Goal: Task Accomplishment & Management: Complete application form

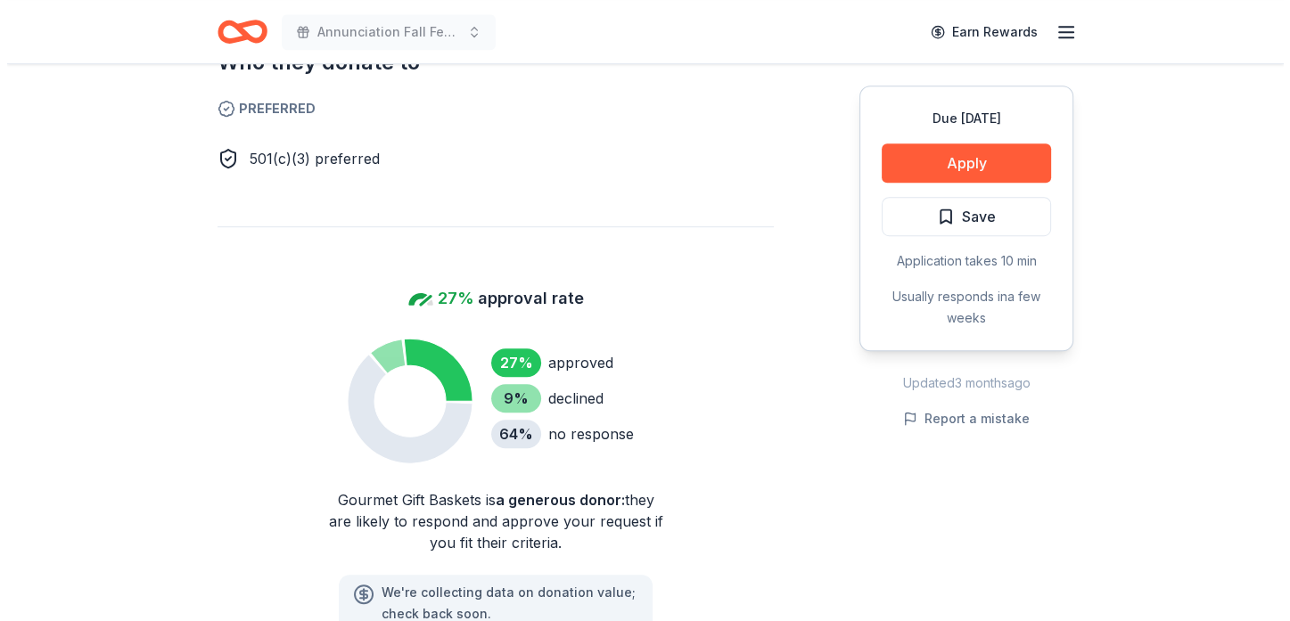
scroll to position [1070, 0]
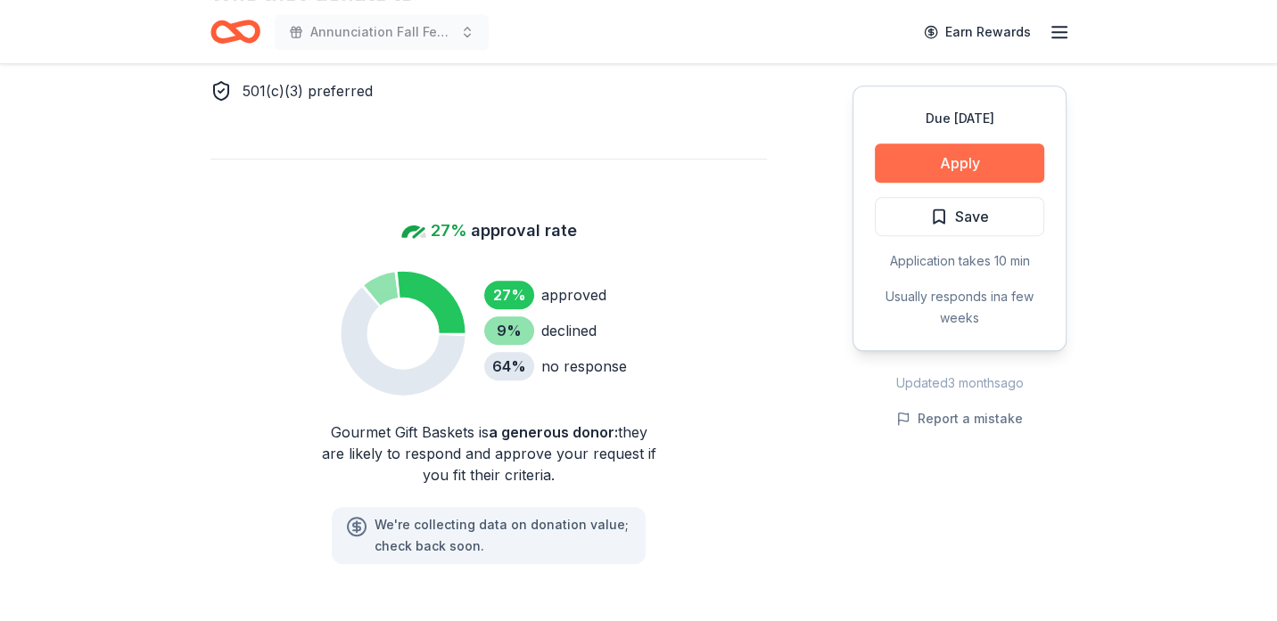
click at [993, 150] on button "Apply" at bounding box center [959, 163] width 169 height 39
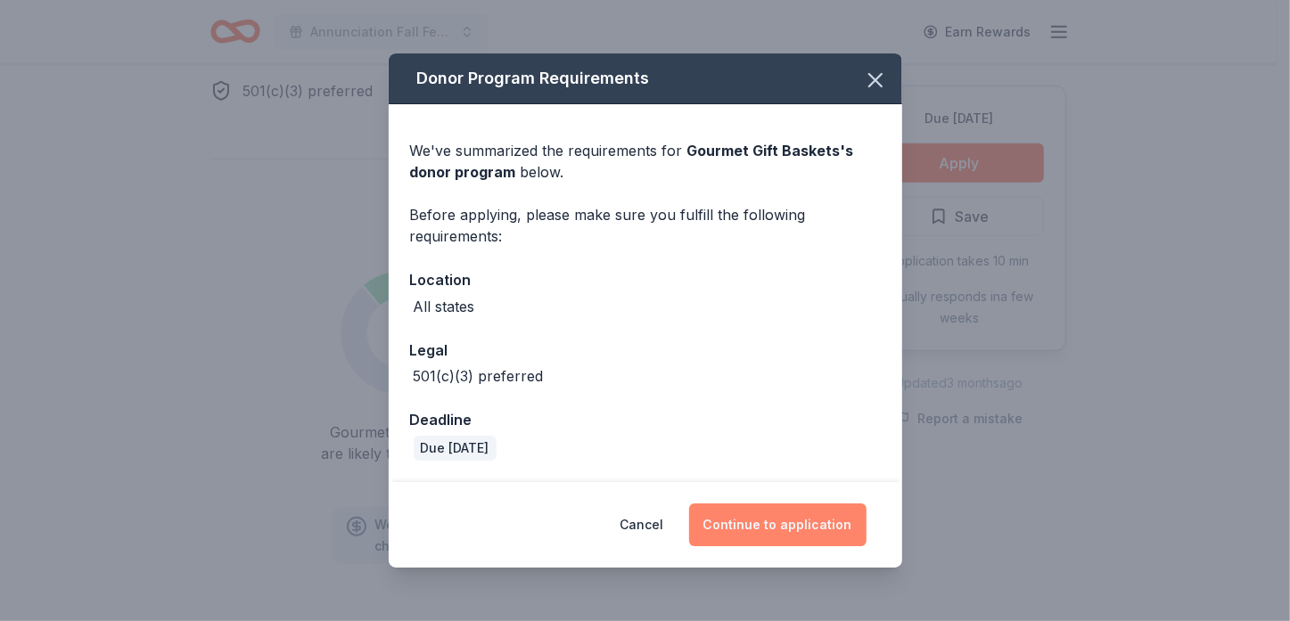
click at [768, 531] on button "Continue to application" at bounding box center [777, 525] width 177 height 43
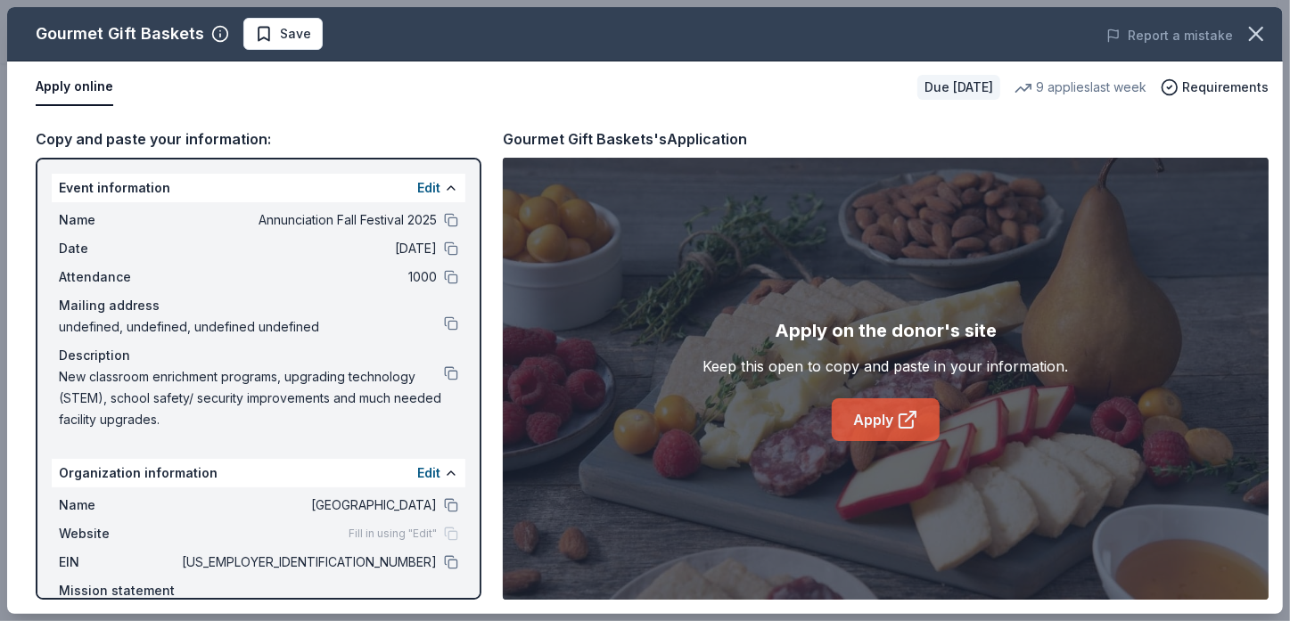
click at [904, 421] on icon at bounding box center [907, 419] width 21 height 21
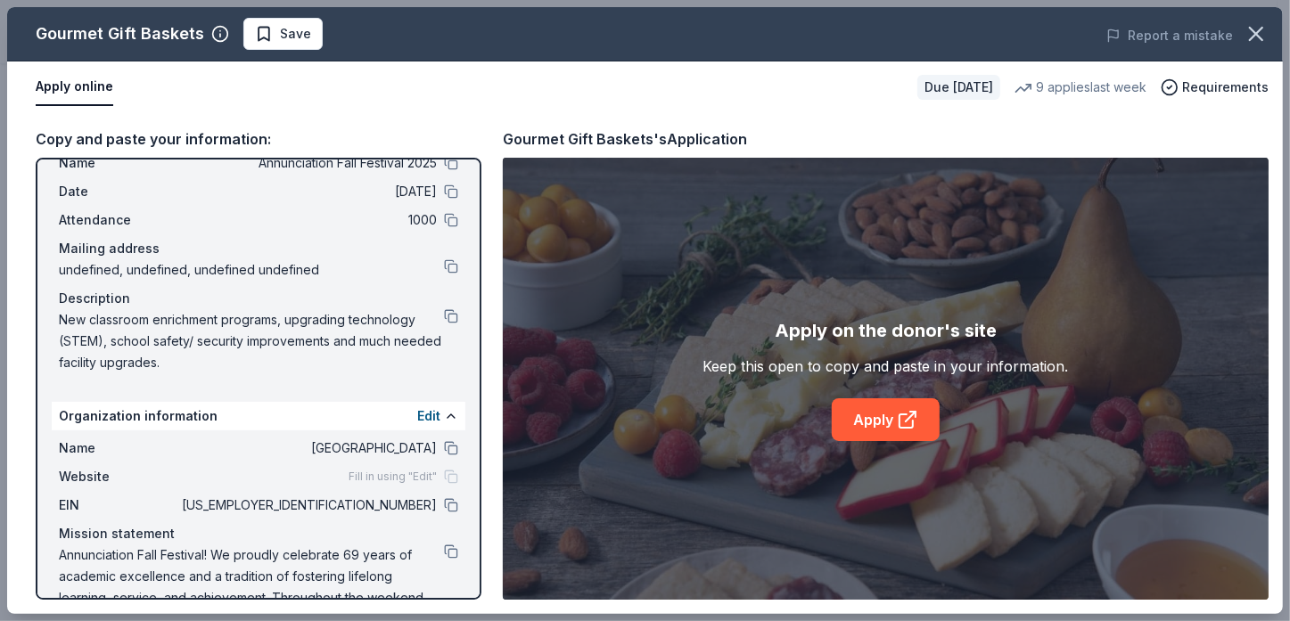
scroll to position [88, 0]
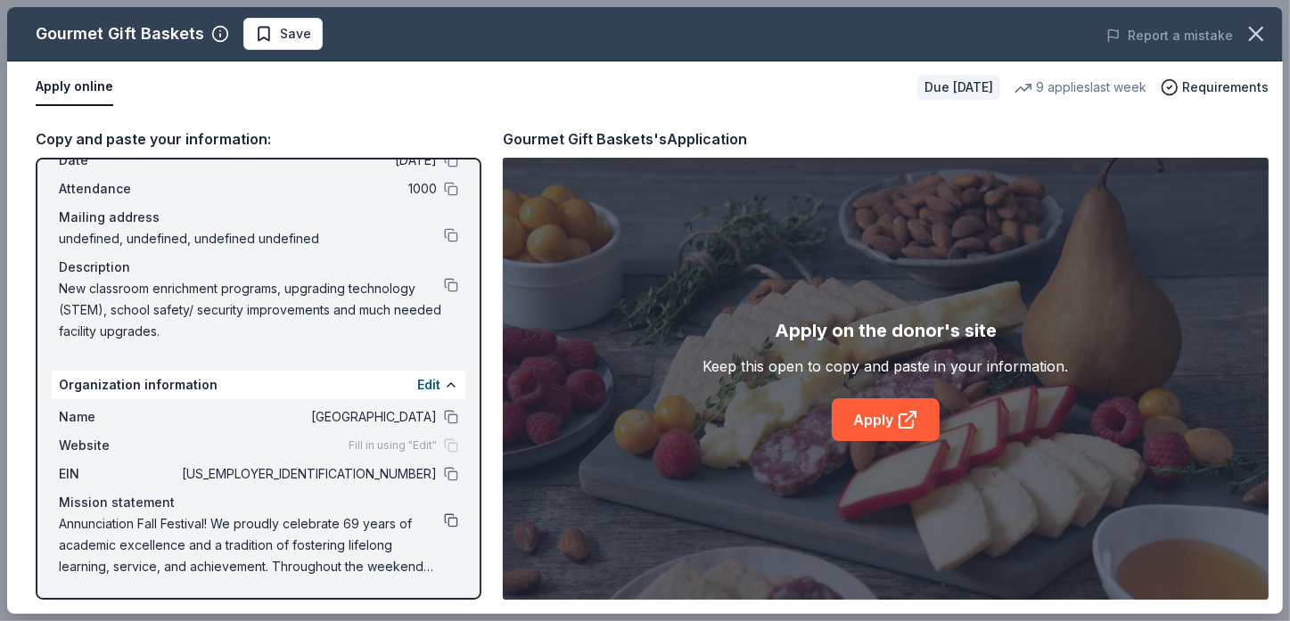
click at [444, 519] on button at bounding box center [451, 520] width 14 height 14
click at [444, 469] on button at bounding box center [451, 474] width 14 height 14
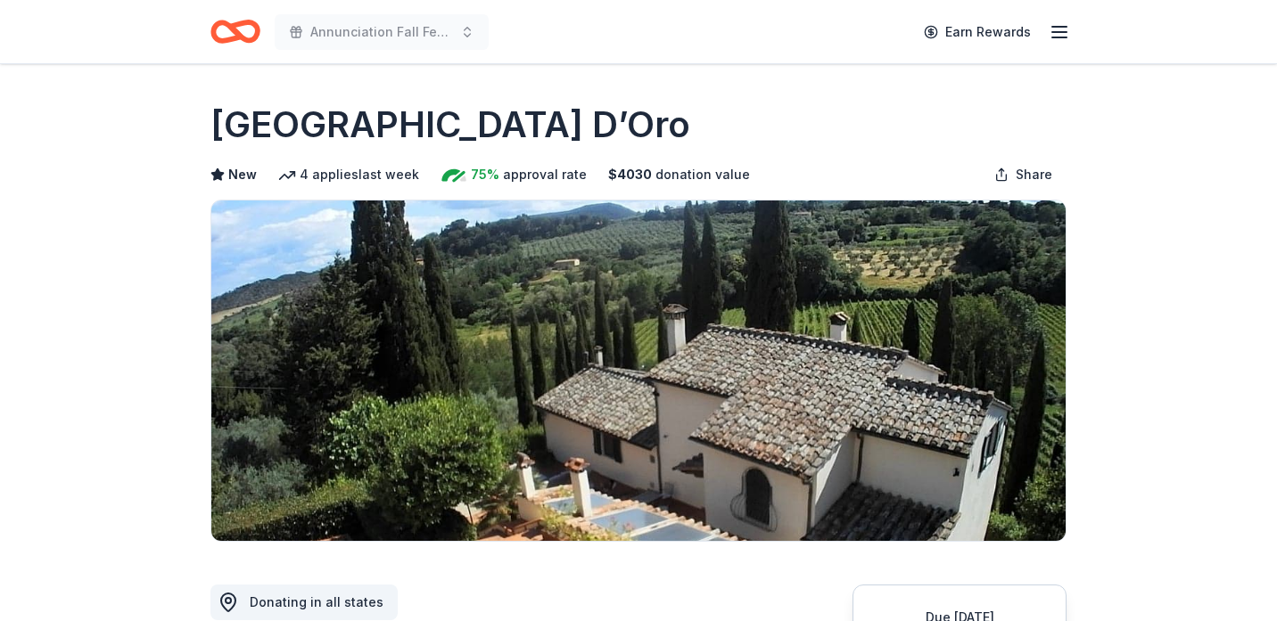
scroll to position [446, 0]
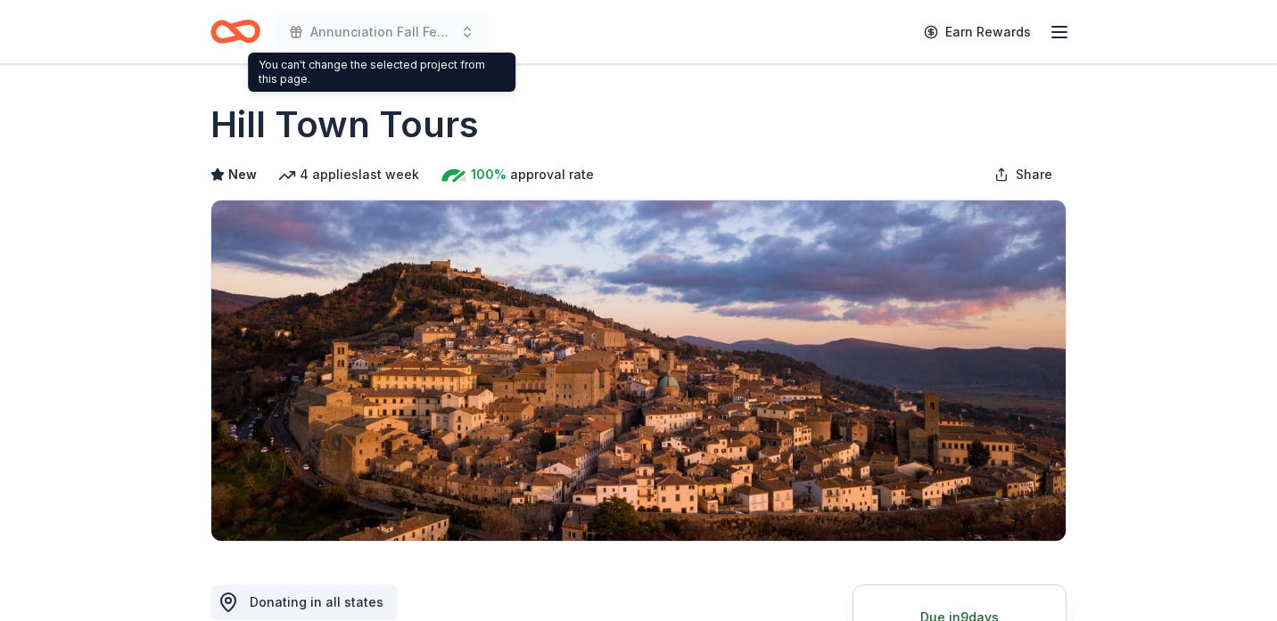
scroll to position [624, 0]
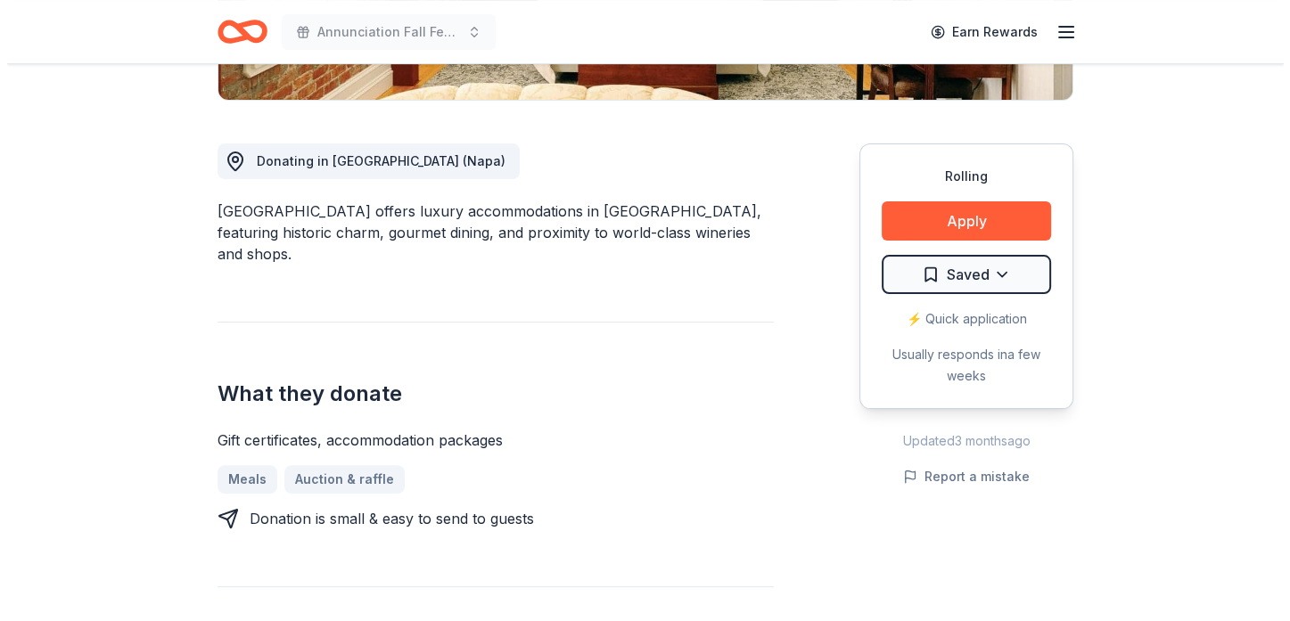
scroll to position [446, 0]
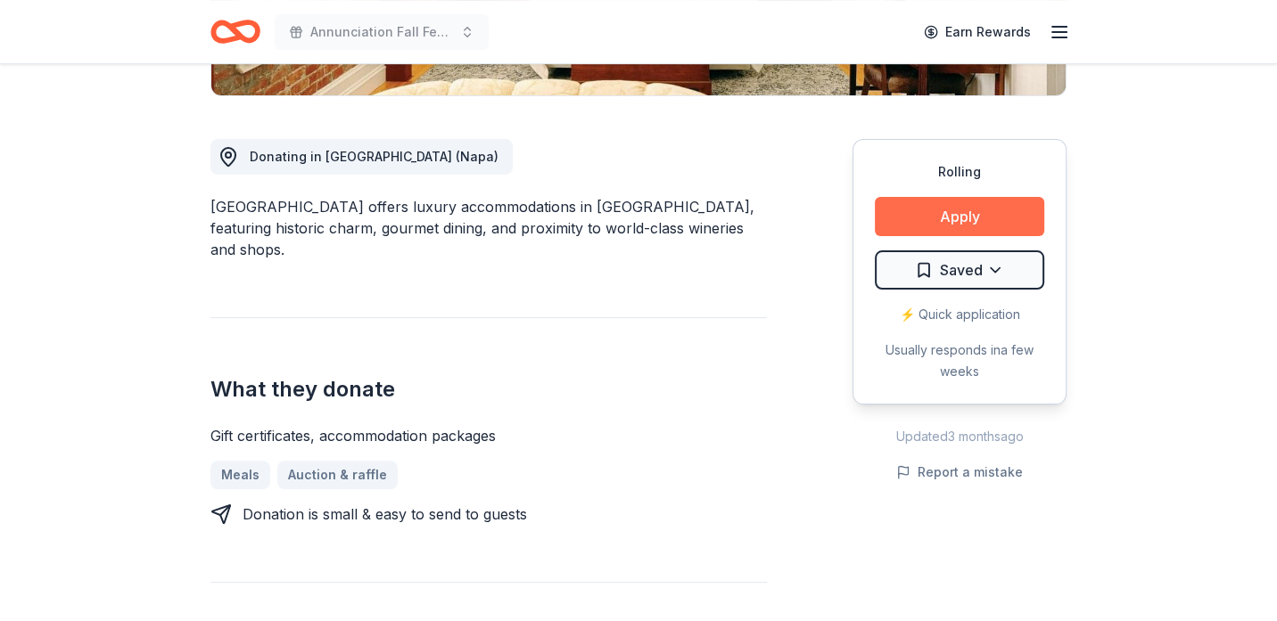
click at [970, 218] on button "Apply" at bounding box center [959, 216] width 169 height 39
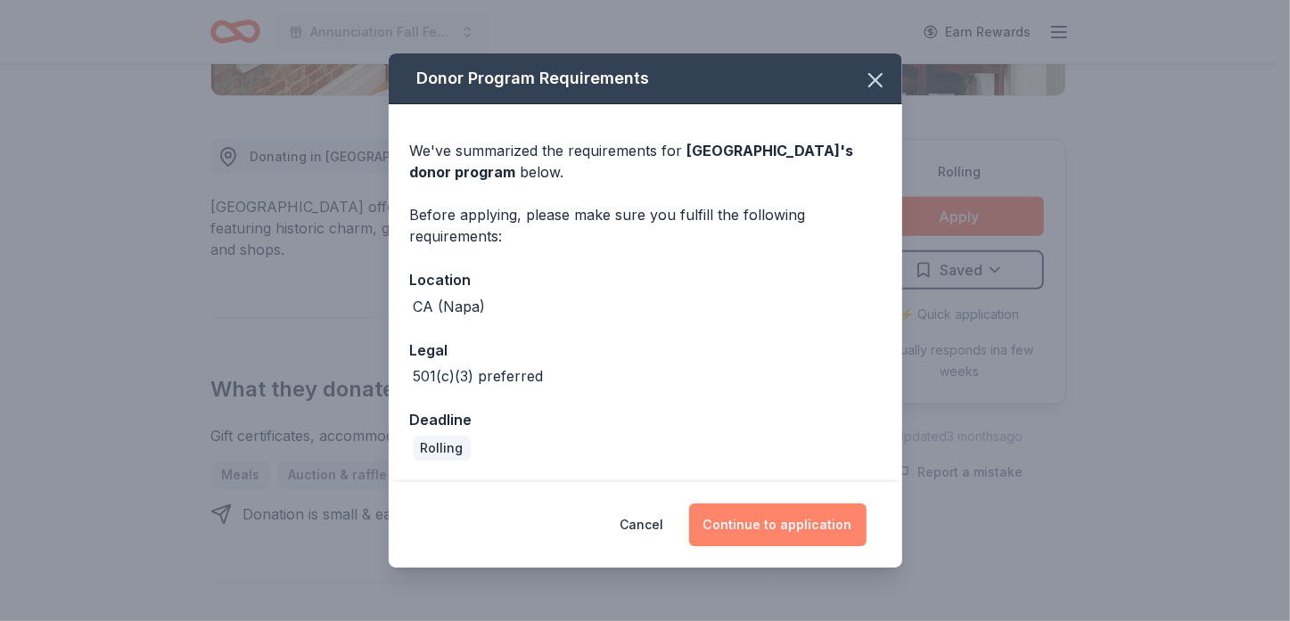
click at [756, 517] on button "Continue to application" at bounding box center [777, 525] width 177 height 43
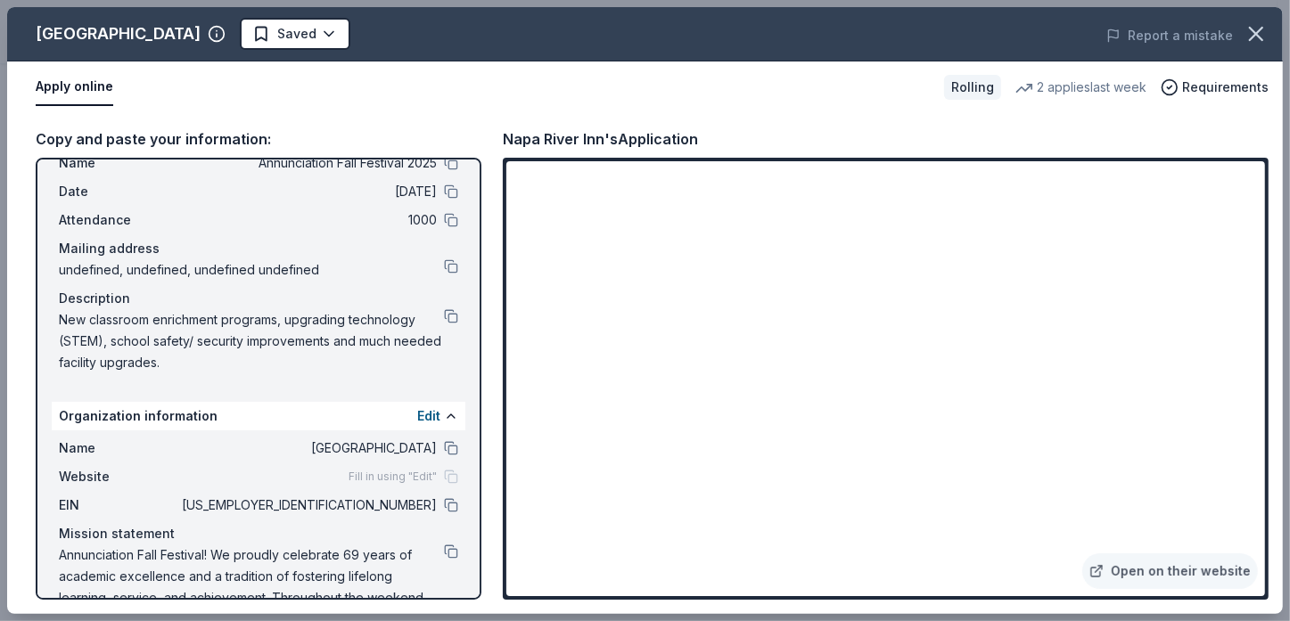
scroll to position [88, 0]
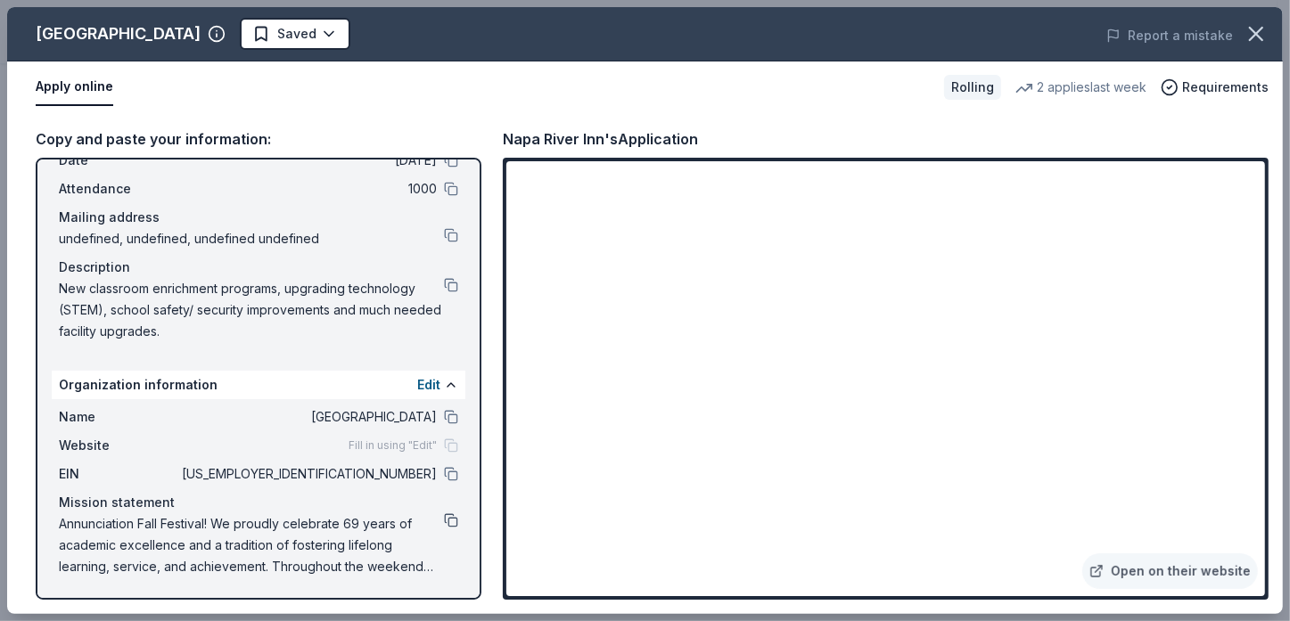
click at [444, 515] on button at bounding box center [451, 520] width 14 height 14
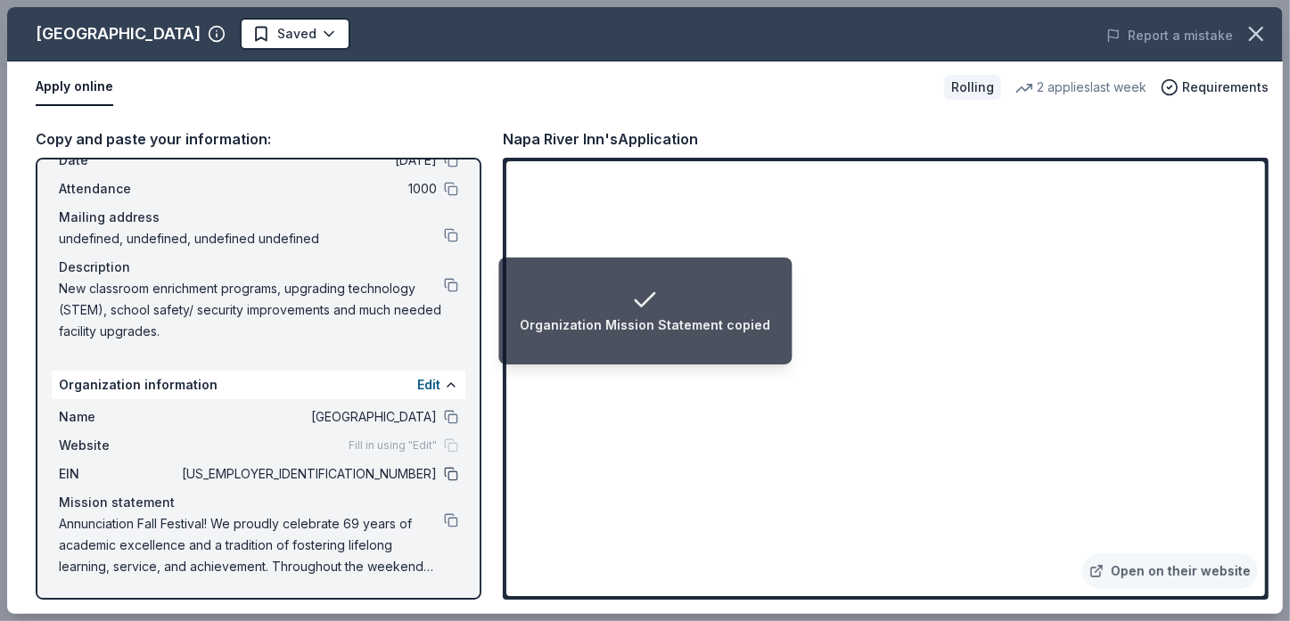
click at [444, 469] on button at bounding box center [451, 474] width 14 height 14
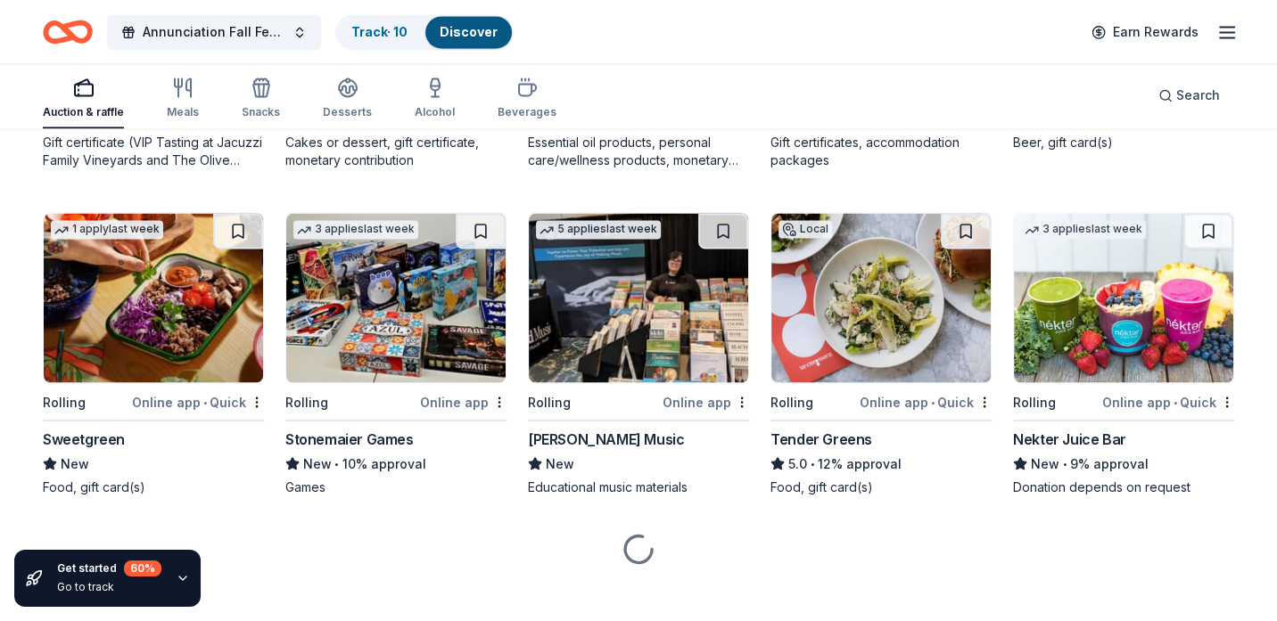
scroll to position [3209, 0]
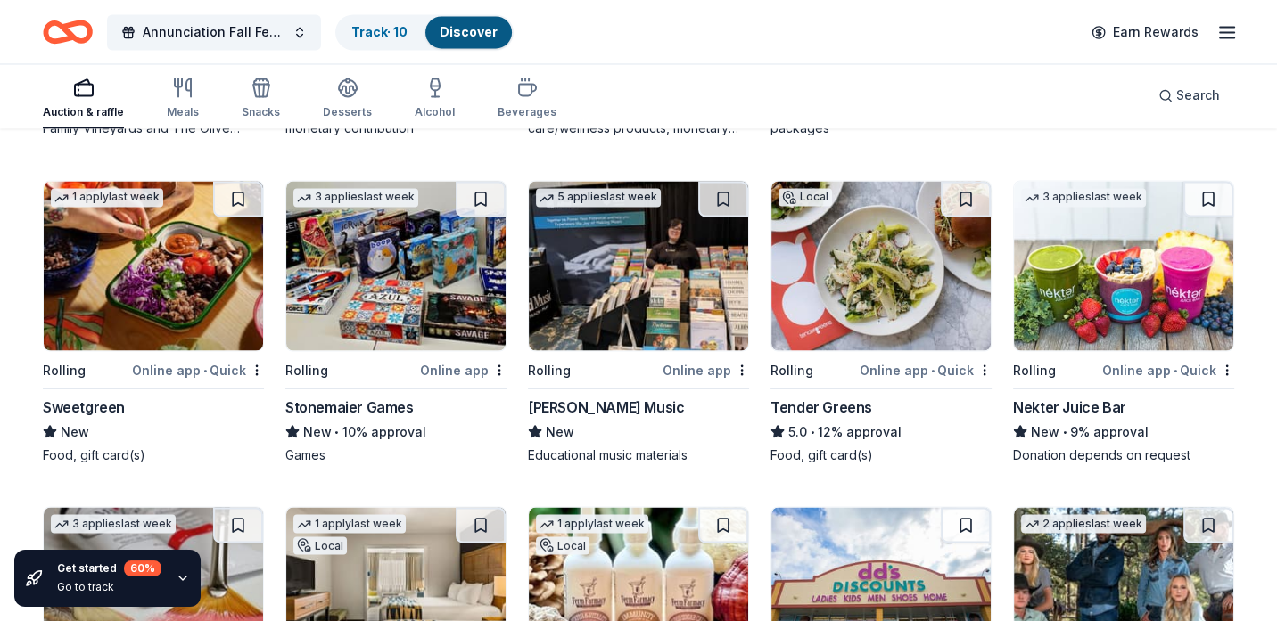
click at [1087, 310] on img at bounding box center [1123, 265] width 219 height 169
click at [401, 308] on img at bounding box center [395, 265] width 219 height 169
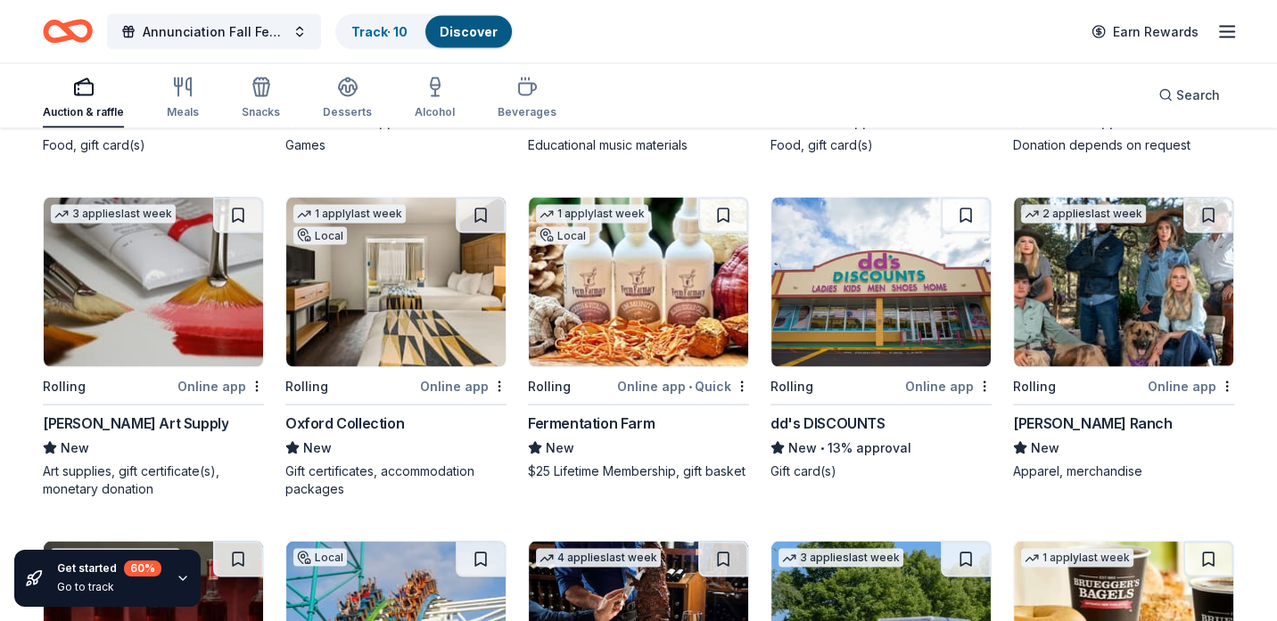
scroll to position [3566, 0]
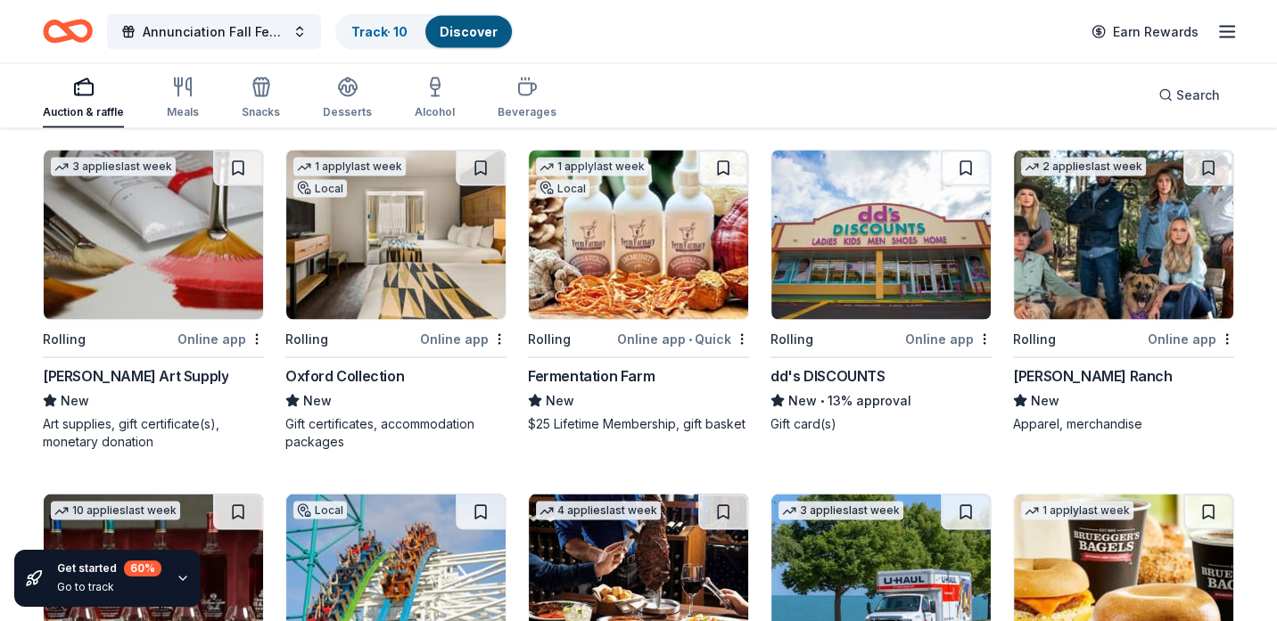
click at [903, 251] on img at bounding box center [880, 235] width 219 height 169
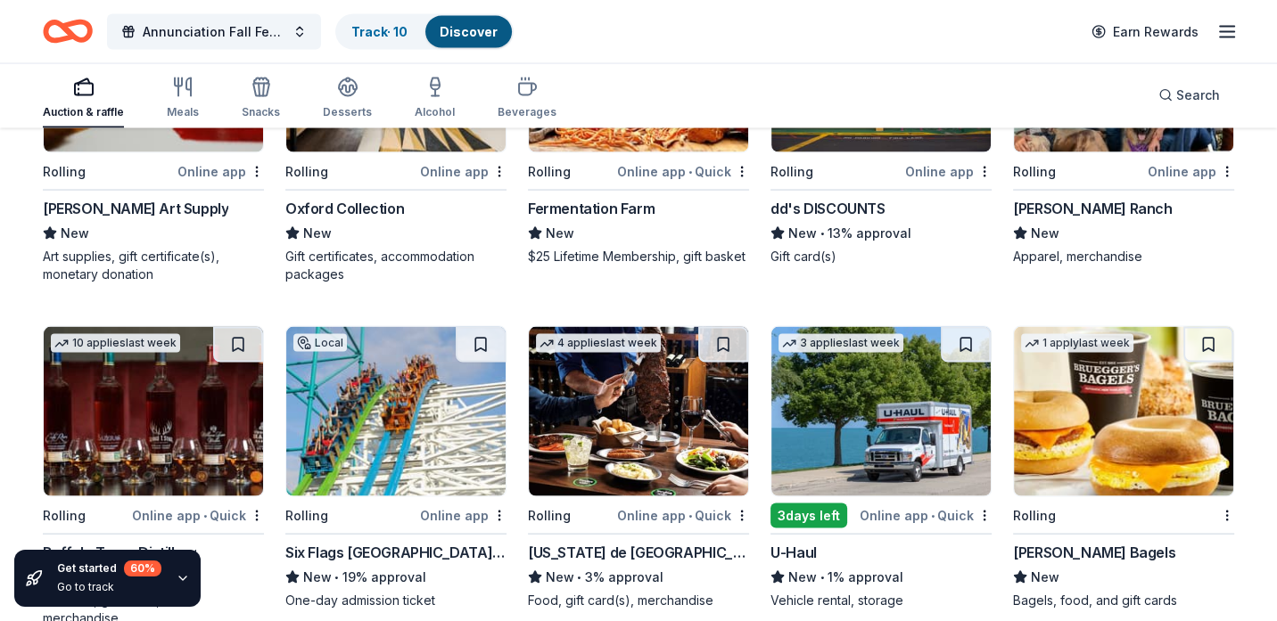
scroll to position [3833, 0]
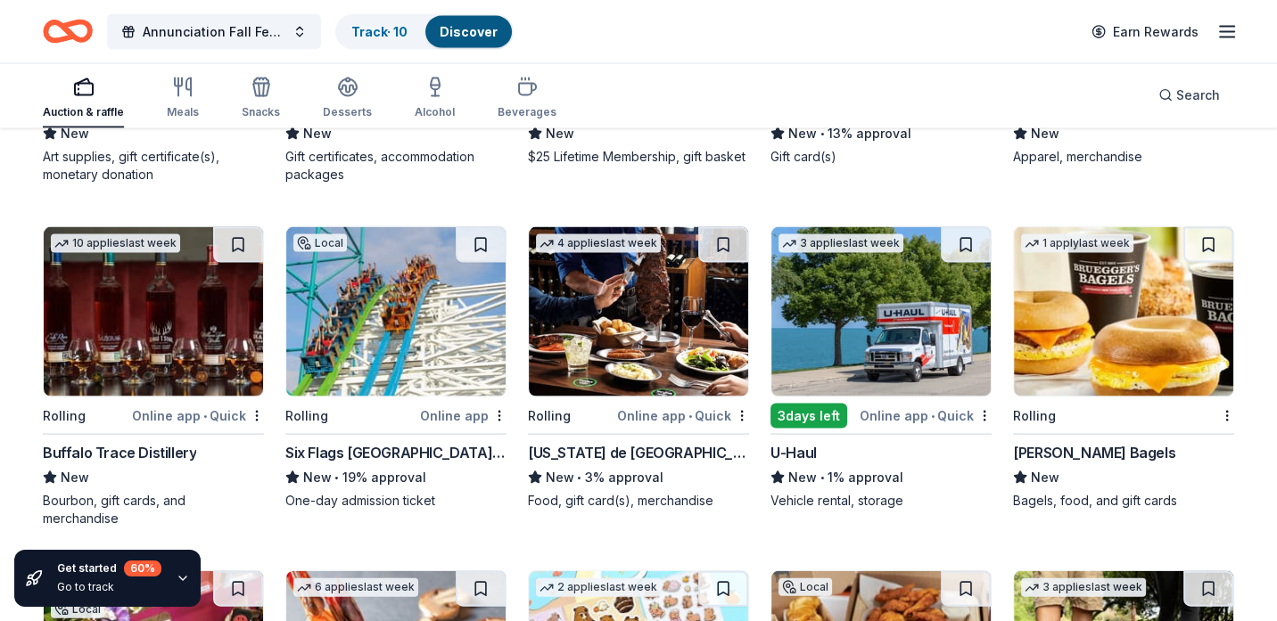
click at [378, 310] on img at bounding box center [395, 311] width 219 height 169
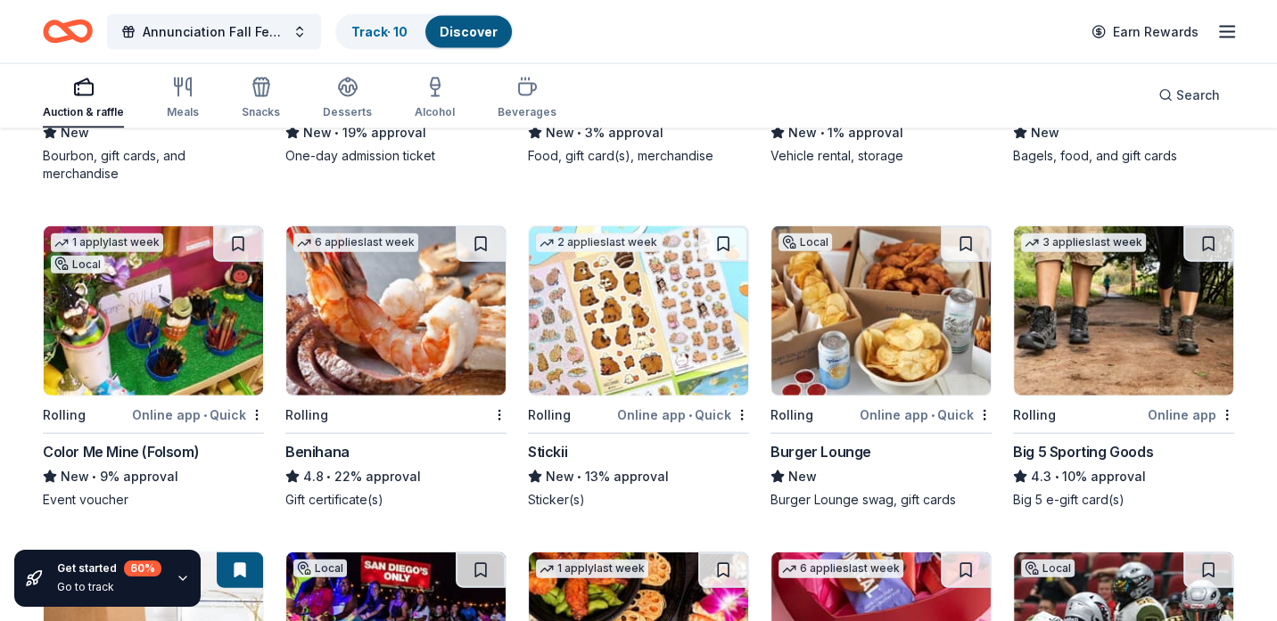
scroll to position [4190, 0]
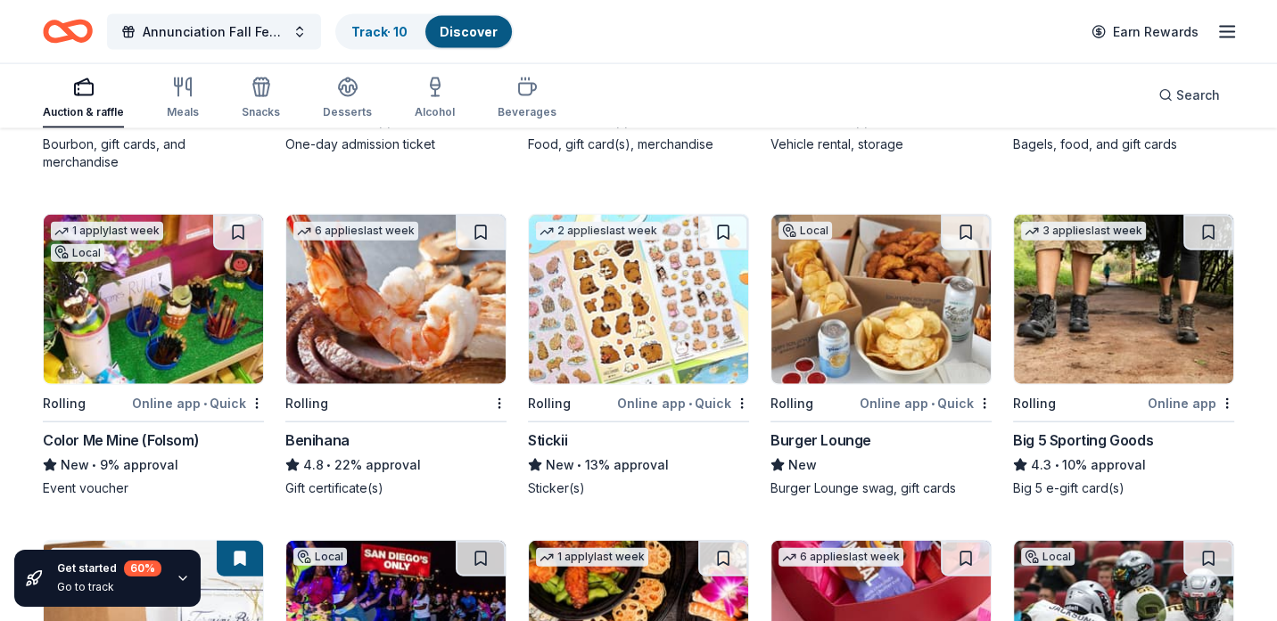
click at [1136, 342] on img at bounding box center [1123, 299] width 219 height 169
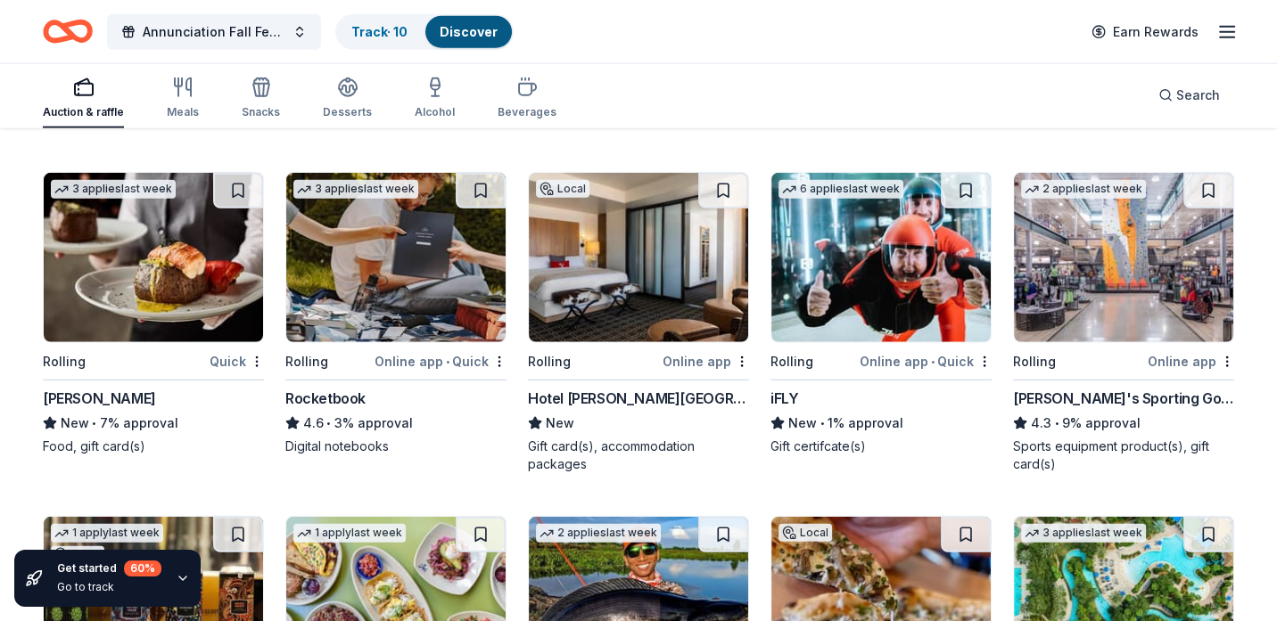
scroll to position [4903, 0]
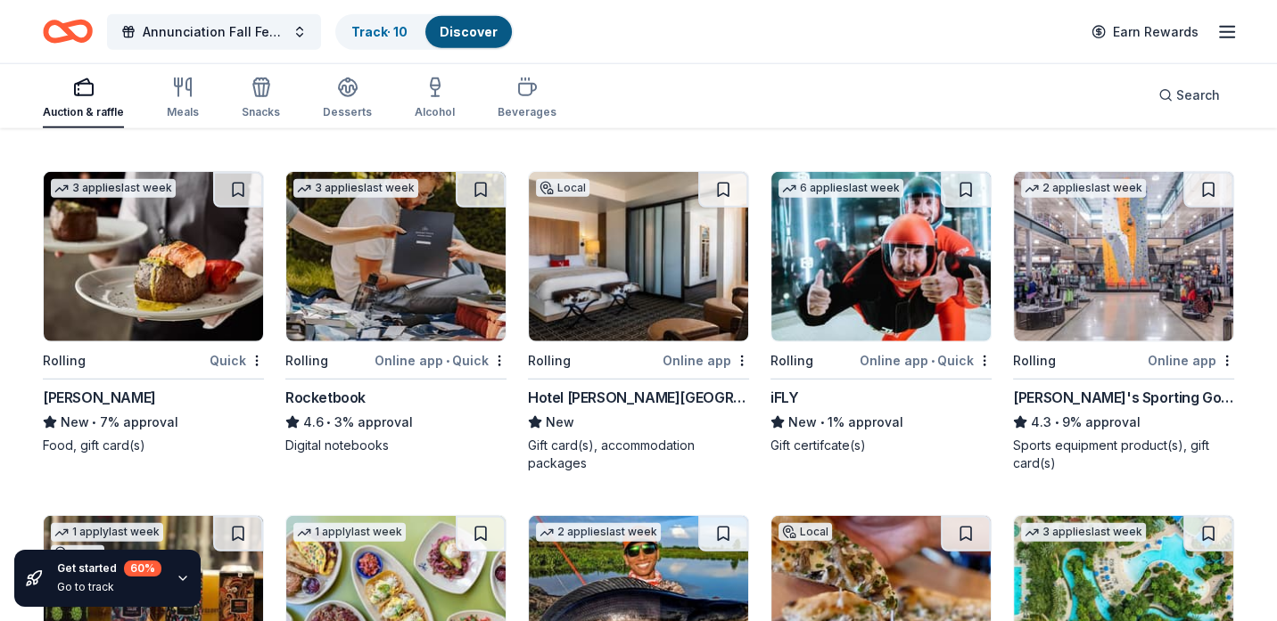
click at [1128, 263] on img at bounding box center [1123, 256] width 219 height 169
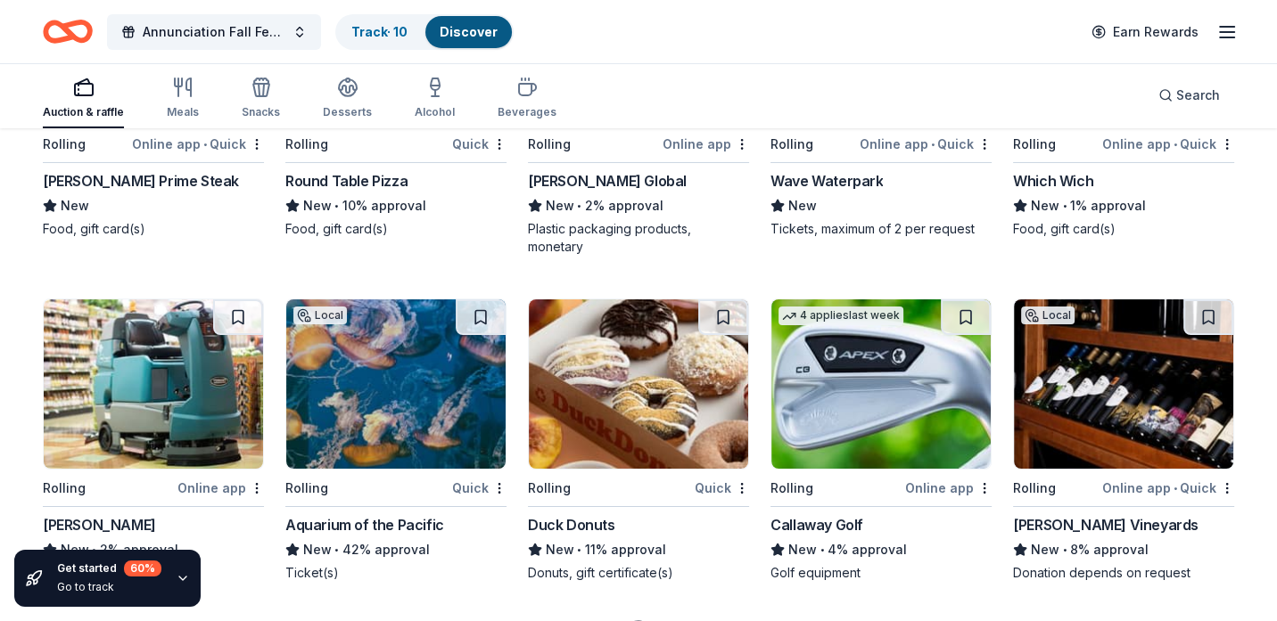
scroll to position [6596, 0]
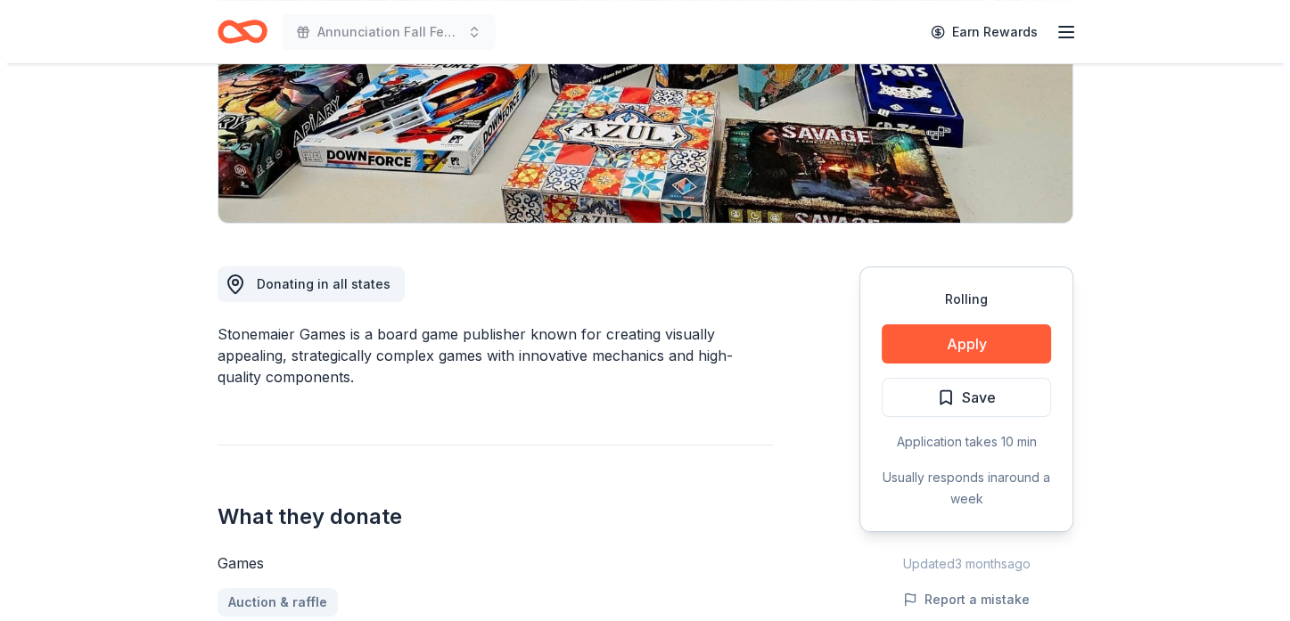
scroll to position [357, 0]
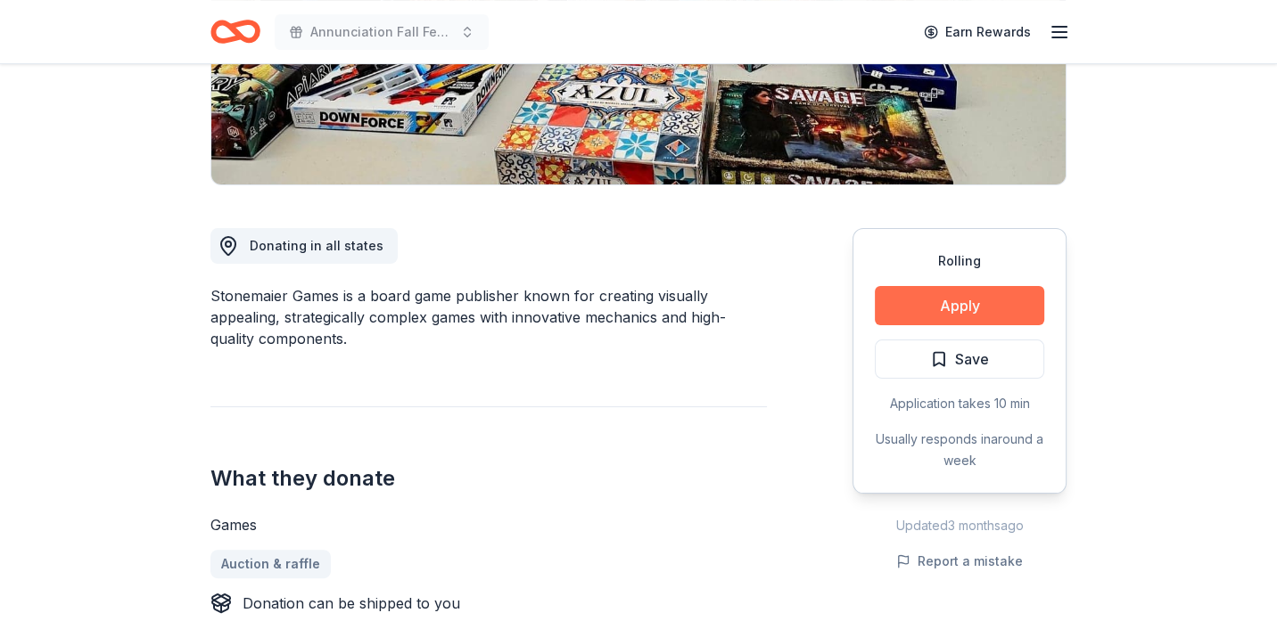
click at [936, 307] on button "Apply" at bounding box center [959, 305] width 169 height 39
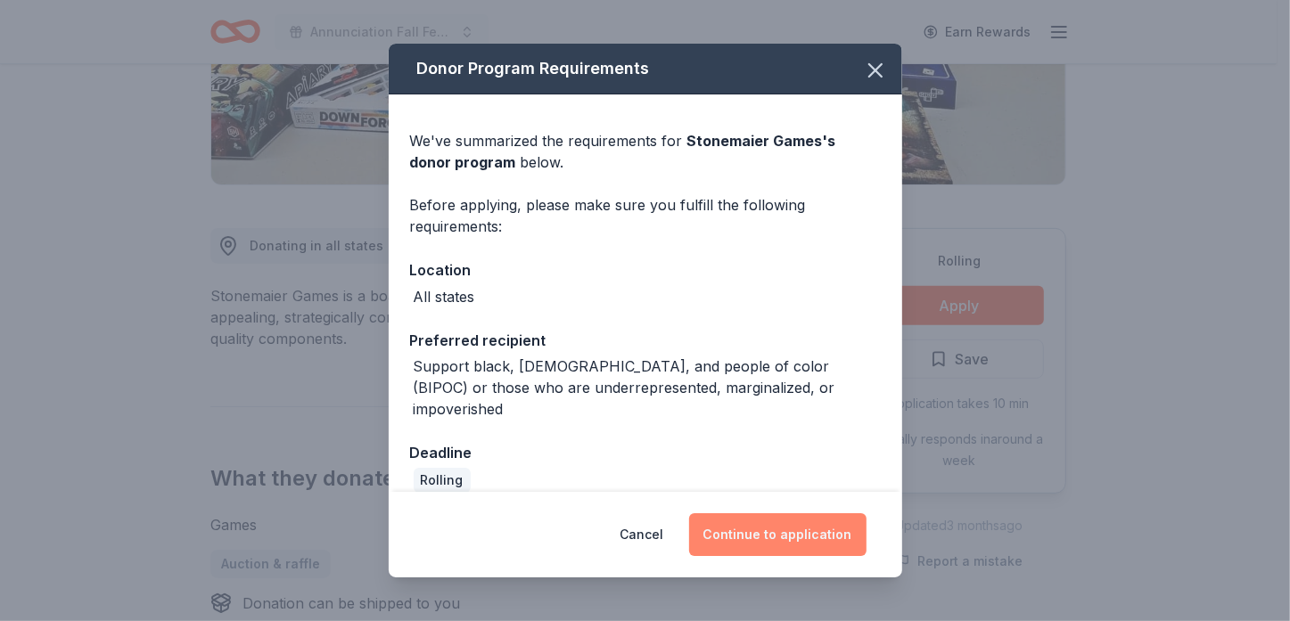
click at [815, 531] on button "Continue to application" at bounding box center [777, 534] width 177 height 43
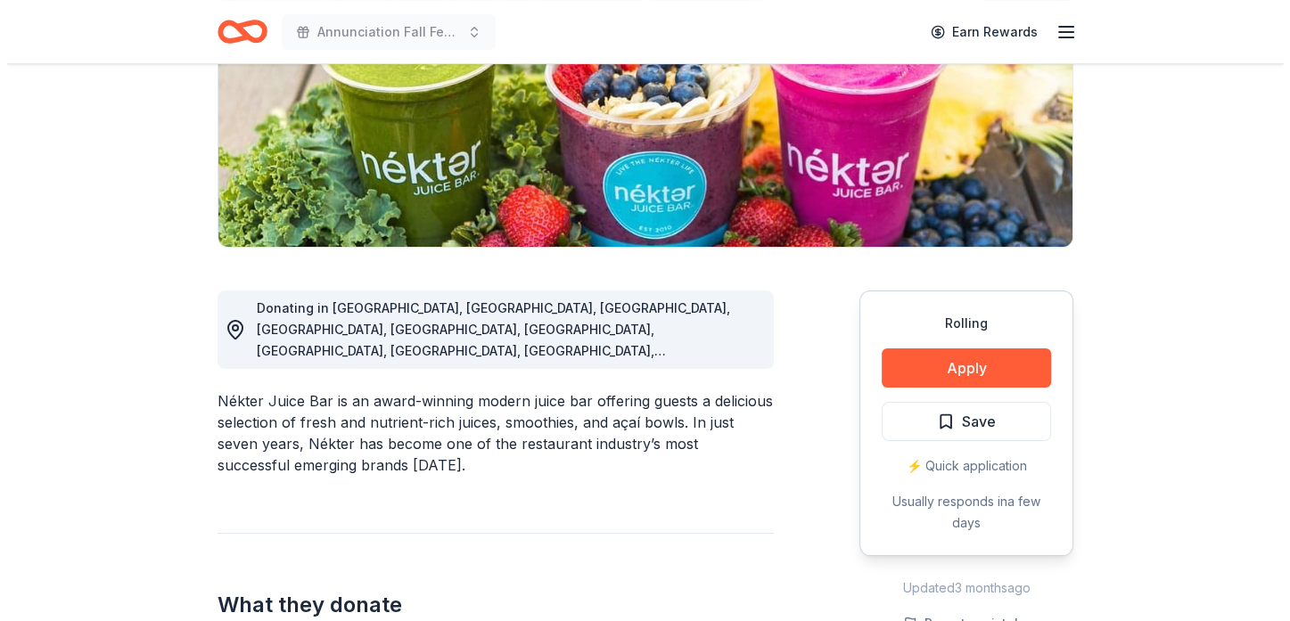
scroll to position [357, 0]
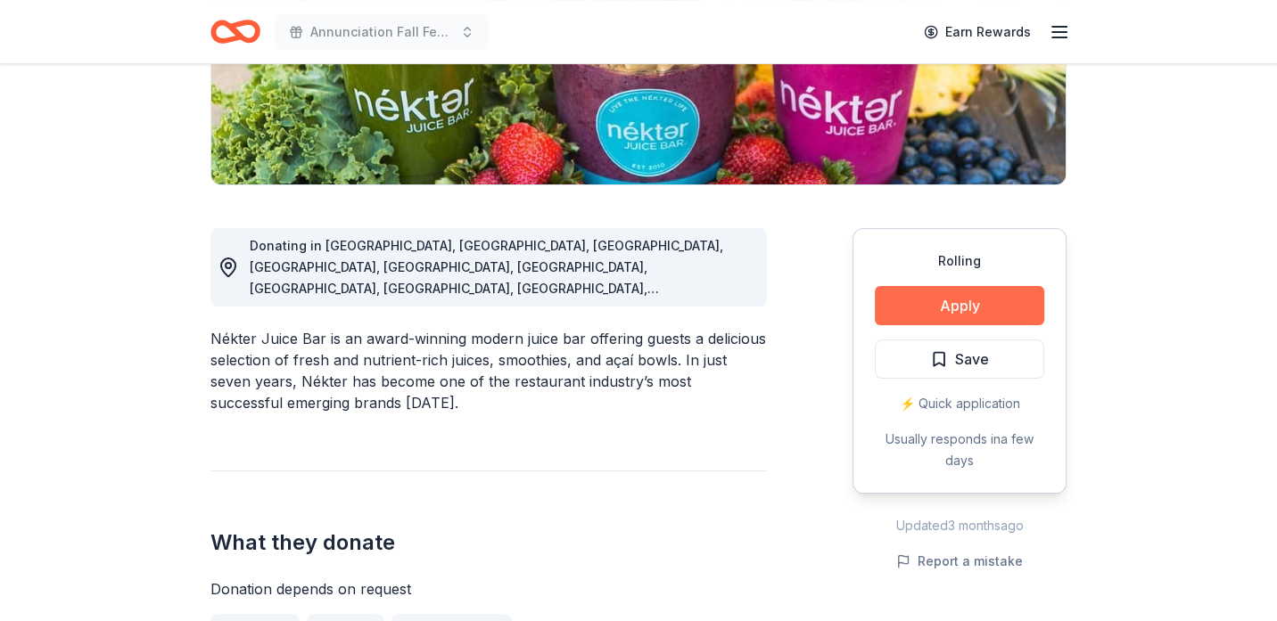
click at [988, 309] on button "Apply" at bounding box center [959, 305] width 169 height 39
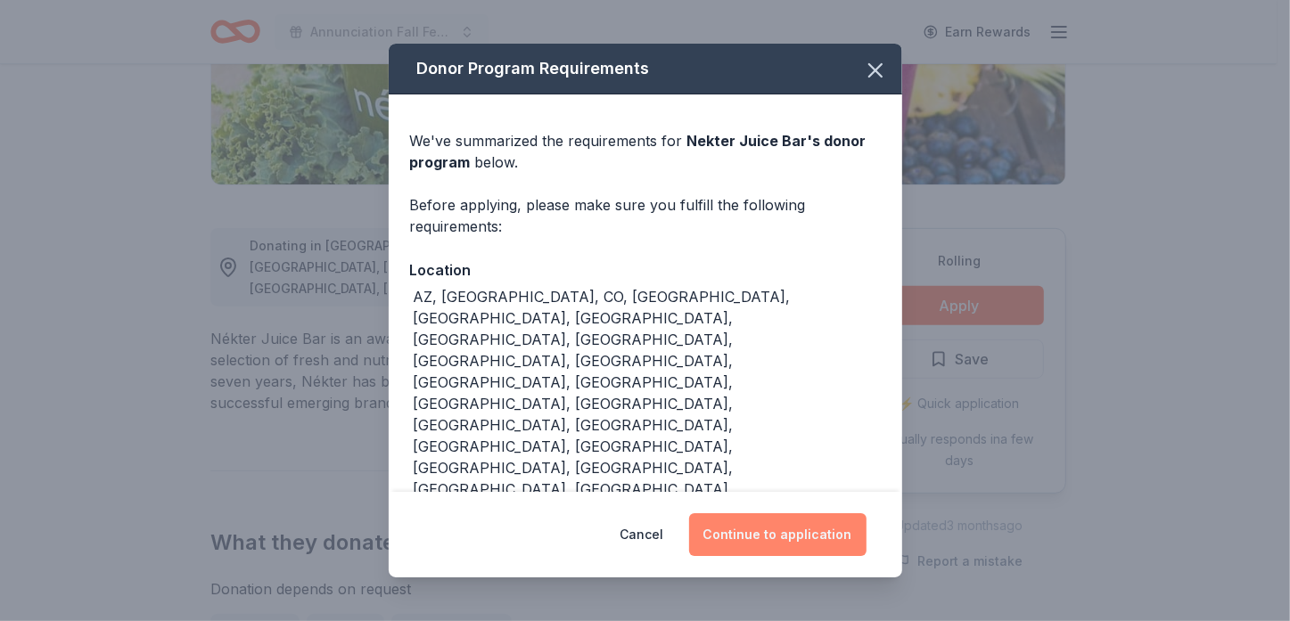
click at [769, 513] on button "Continue to application" at bounding box center [777, 534] width 177 height 43
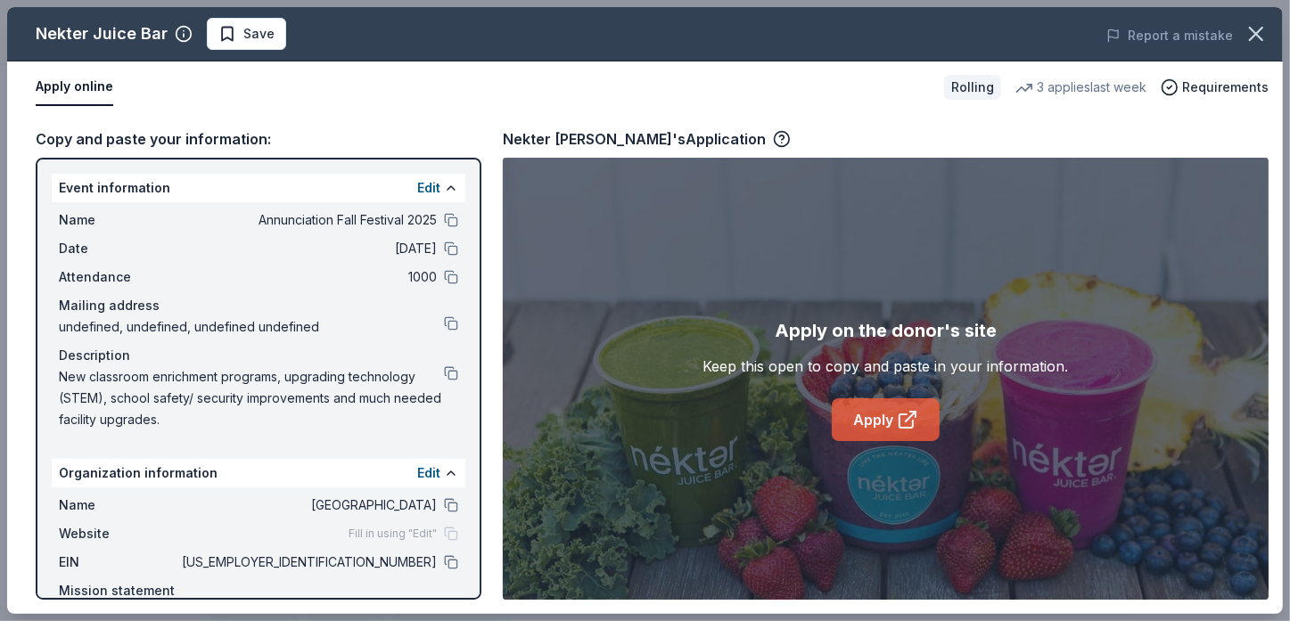
click at [871, 403] on link "Apply" at bounding box center [886, 419] width 108 height 43
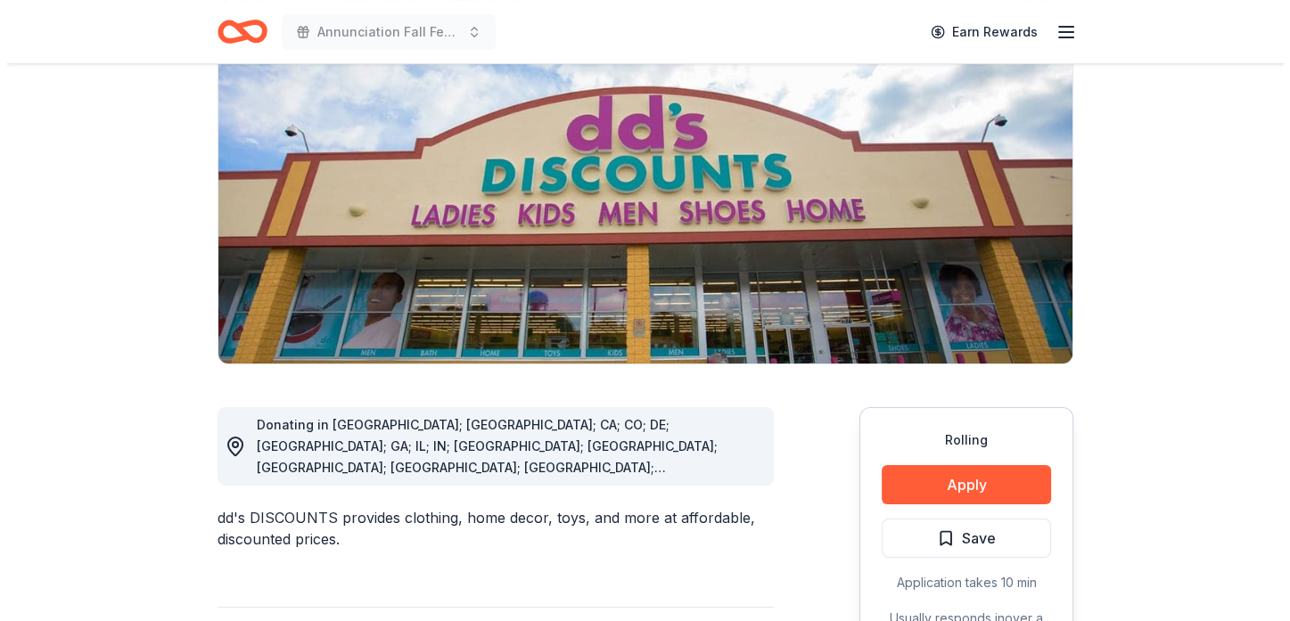
scroll to position [178, 0]
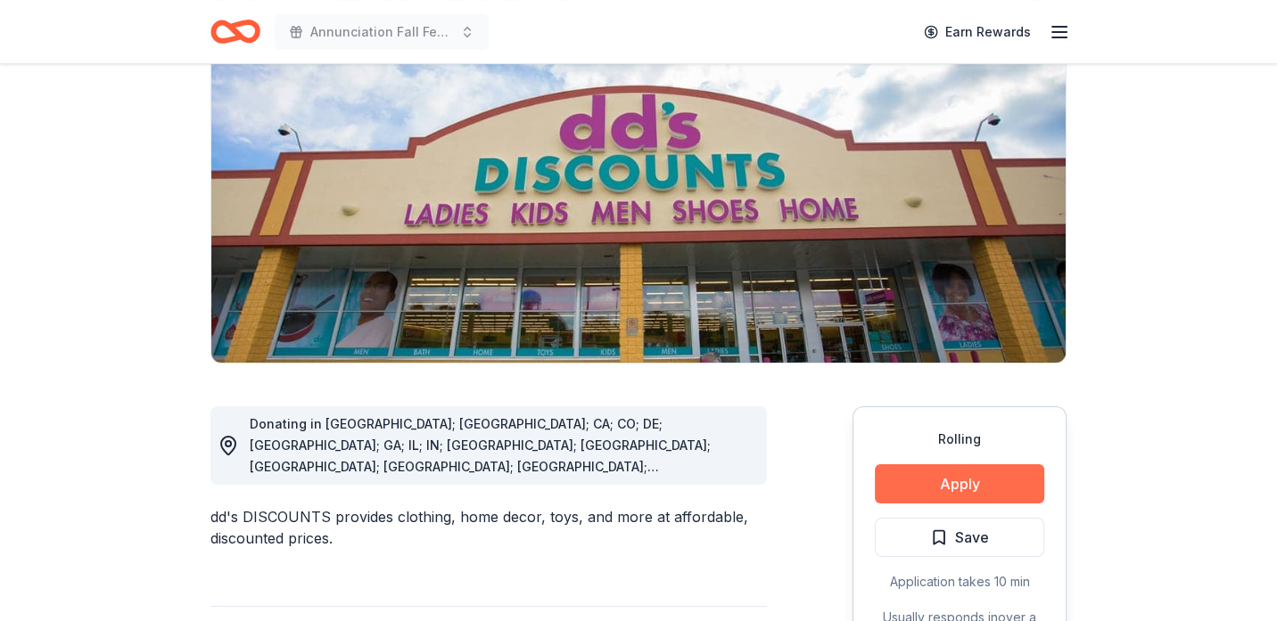
click at [987, 480] on button "Apply" at bounding box center [959, 483] width 169 height 39
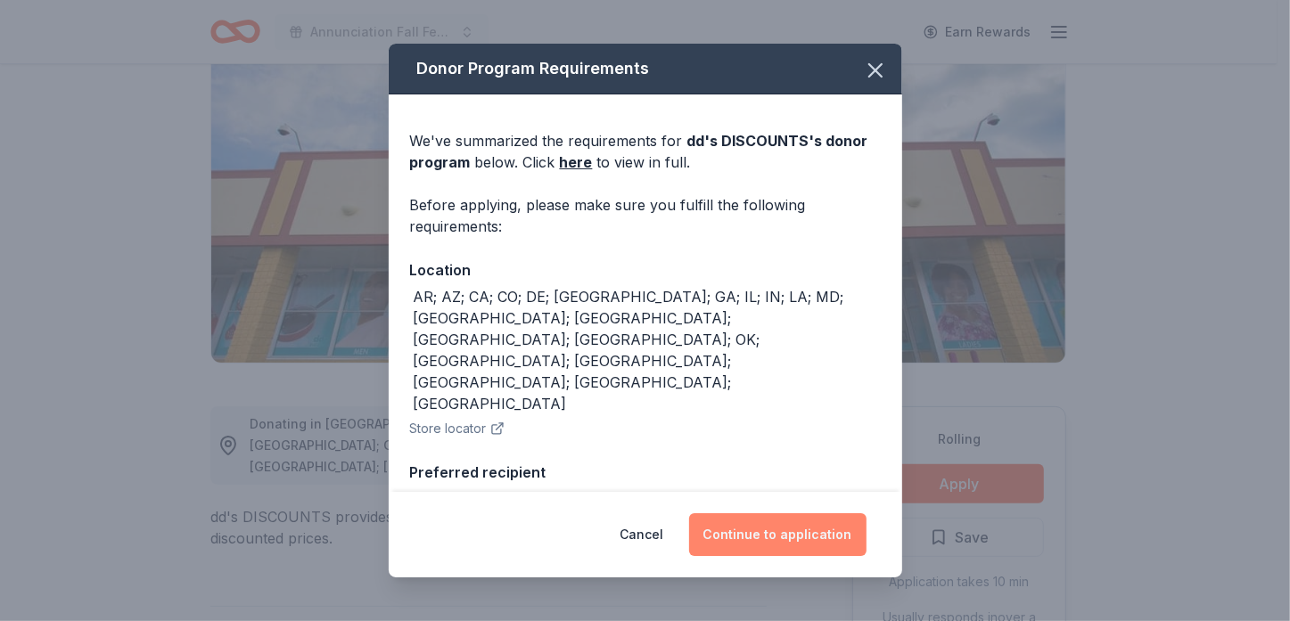
click at [789, 537] on button "Continue to application" at bounding box center [777, 534] width 177 height 43
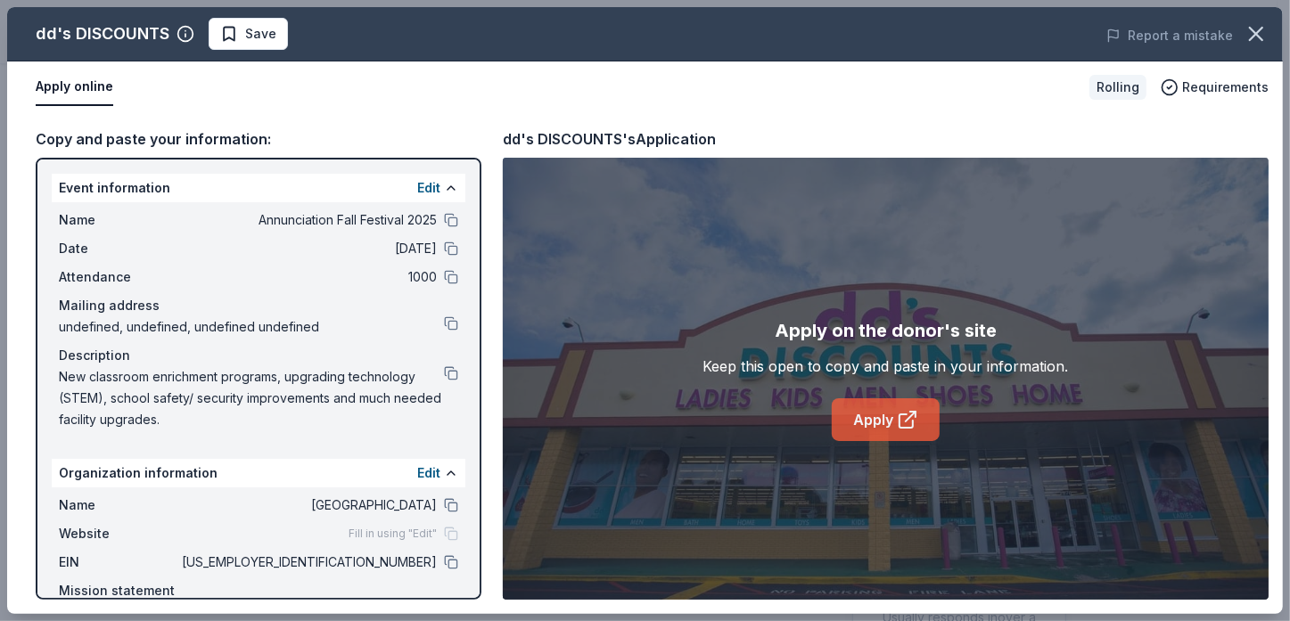
click at [887, 416] on link "Apply" at bounding box center [886, 419] width 108 height 43
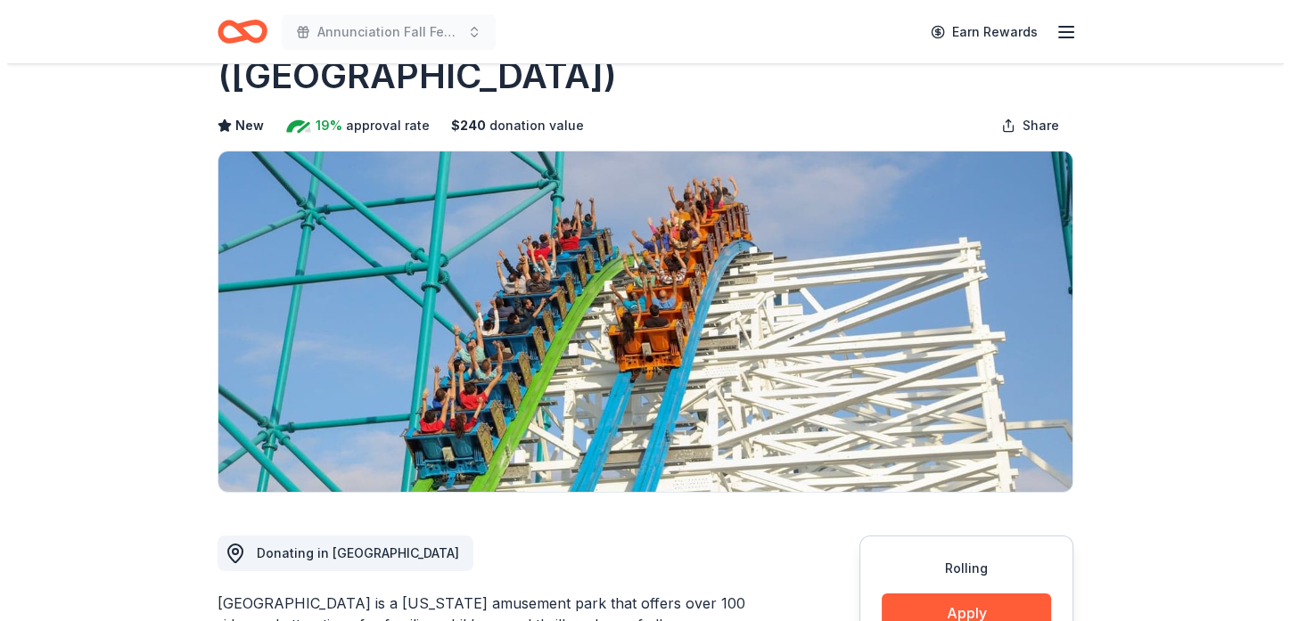
scroll to position [446, 0]
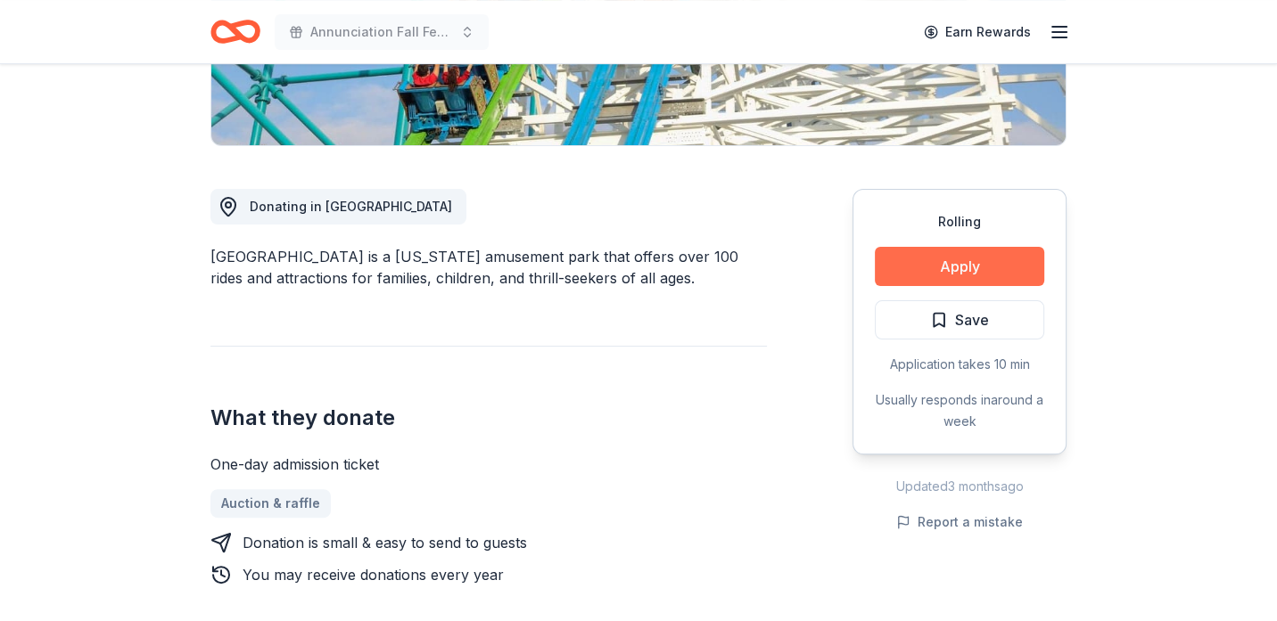
click at [959, 247] on button "Apply" at bounding box center [959, 266] width 169 height 39
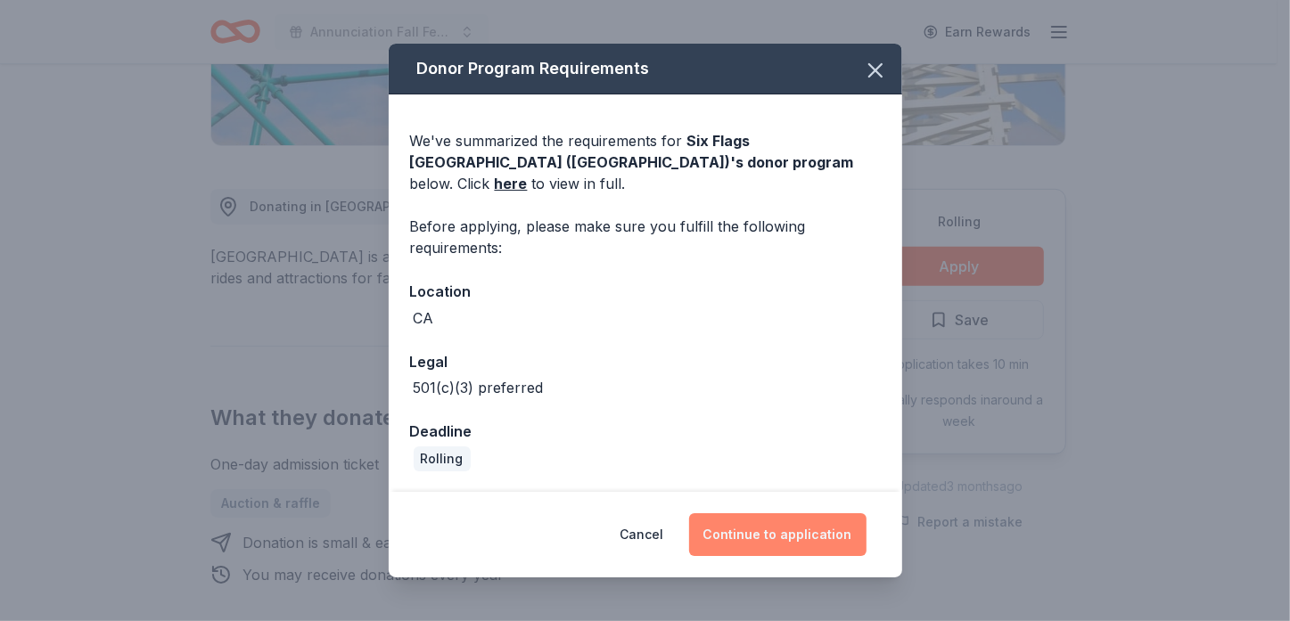
click at [762, 533] on button "Continue to application" at bounding box center [777, 534] width 177 height 43
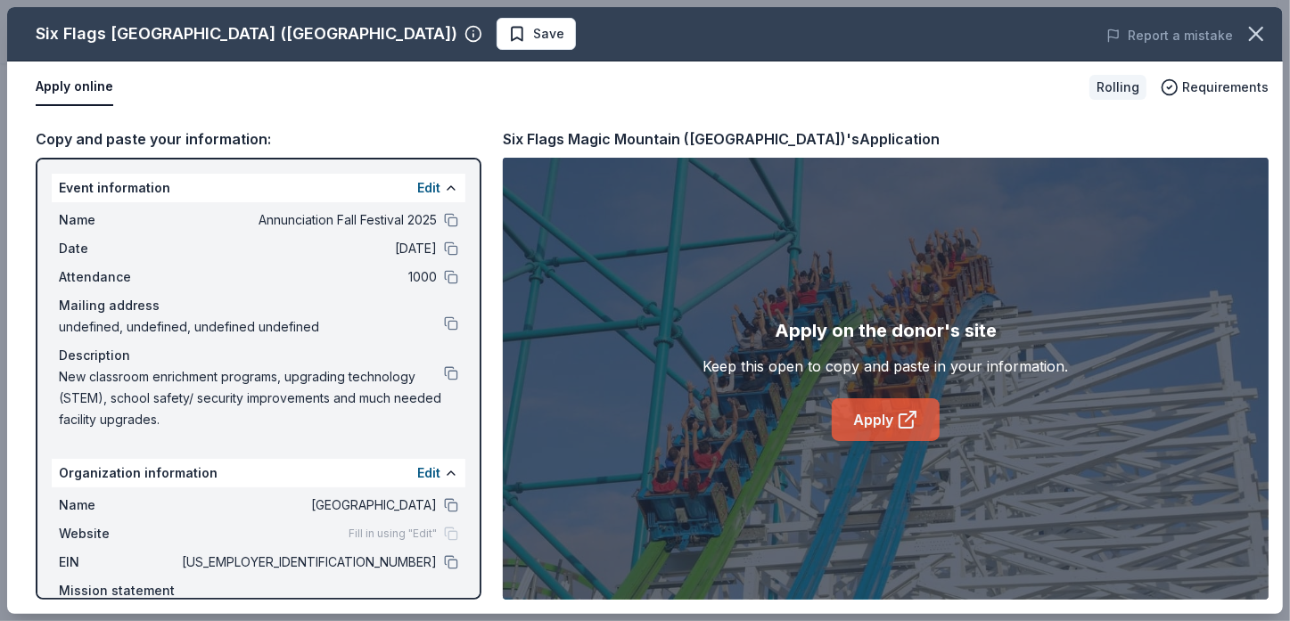
click at [891, 419] on link "Apply" at bounding box center [886, 419] width 108 height 43
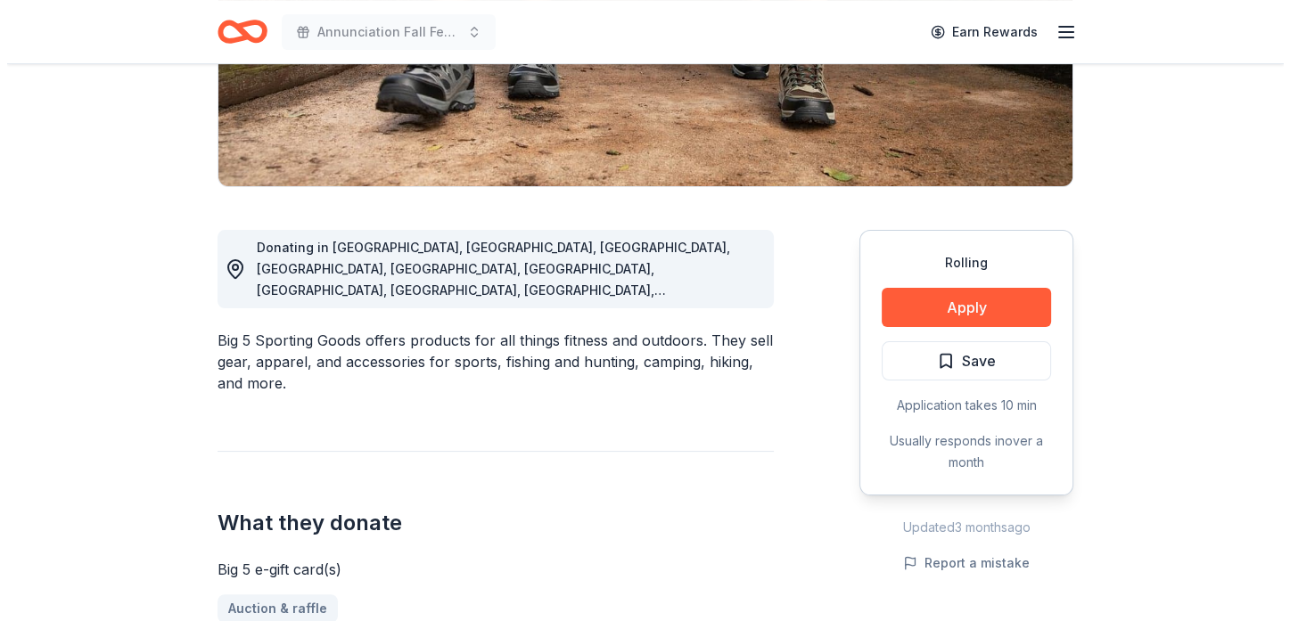
scroll to position [357, 0]
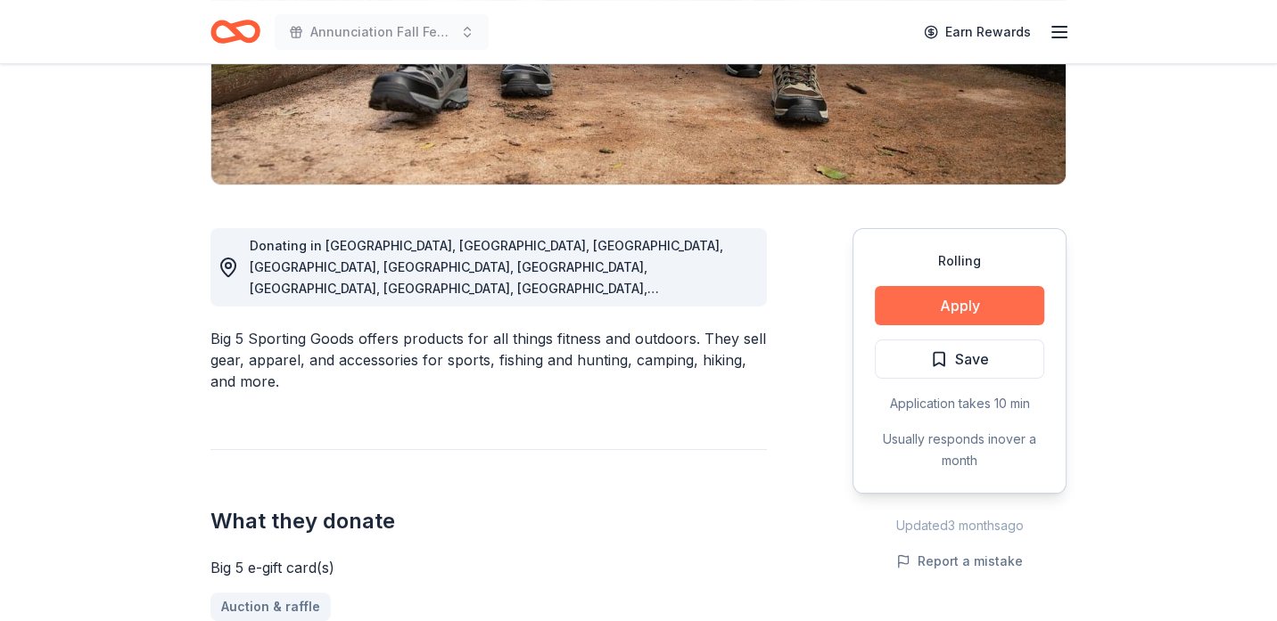
click at [990, 301] on button "Apply" at bounding box center [959, 305] width 169 height 39
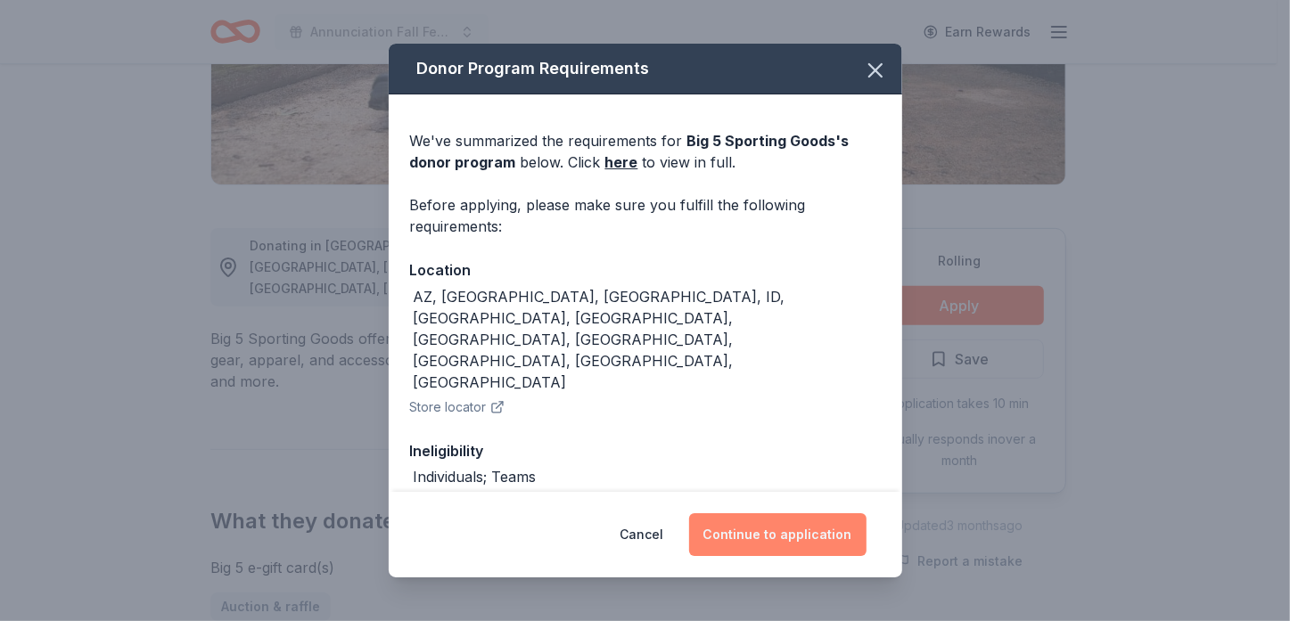
click at [789, 529] on button "Continue to application" at bounding box center [777, 534] width 177 height 43
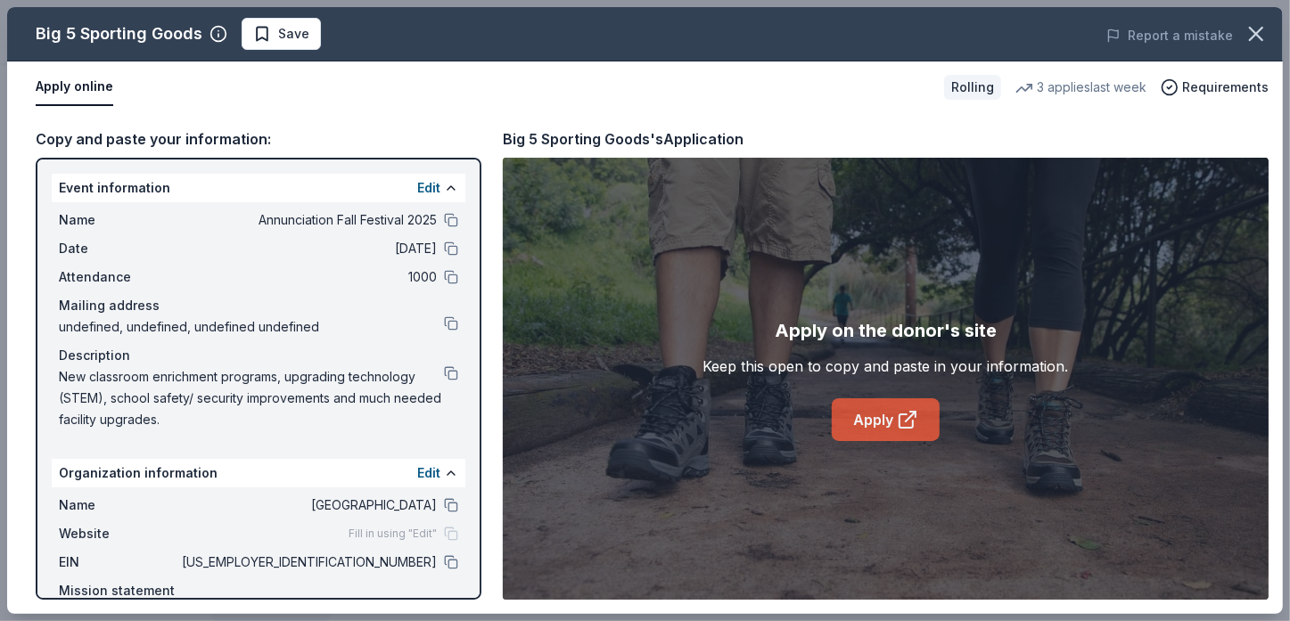
click at [886, 423] on link "Apply" at bounding box center [886, 419] width 108 height 43
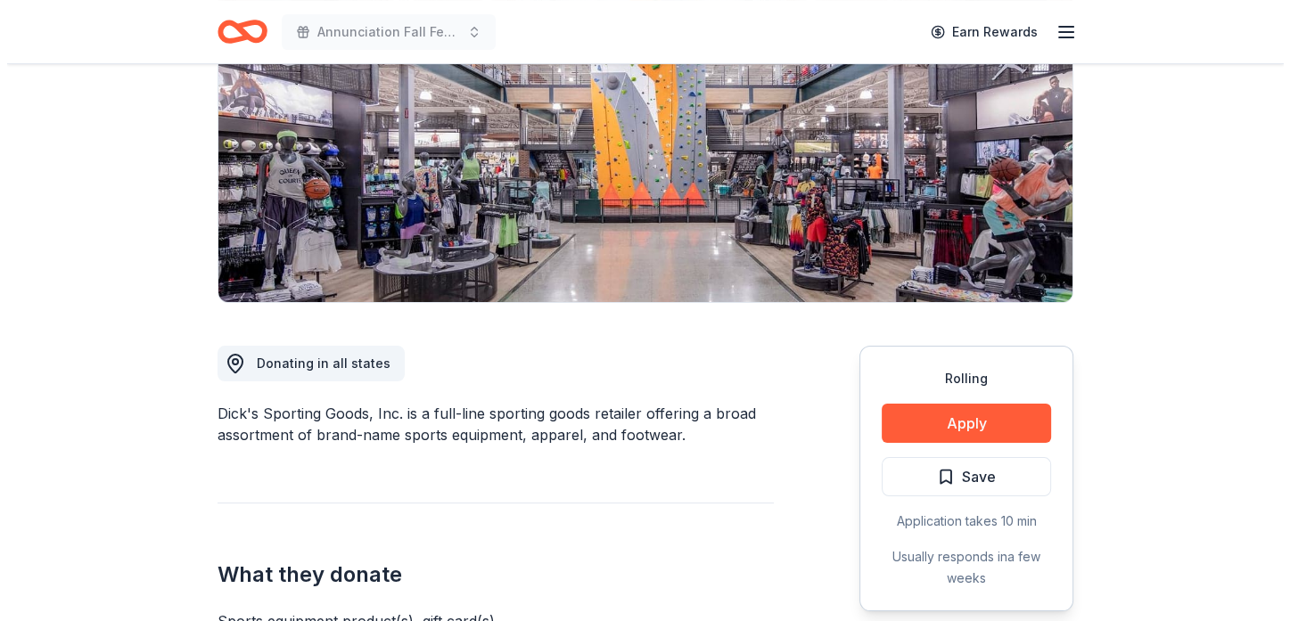
scroll to position [267, 0]
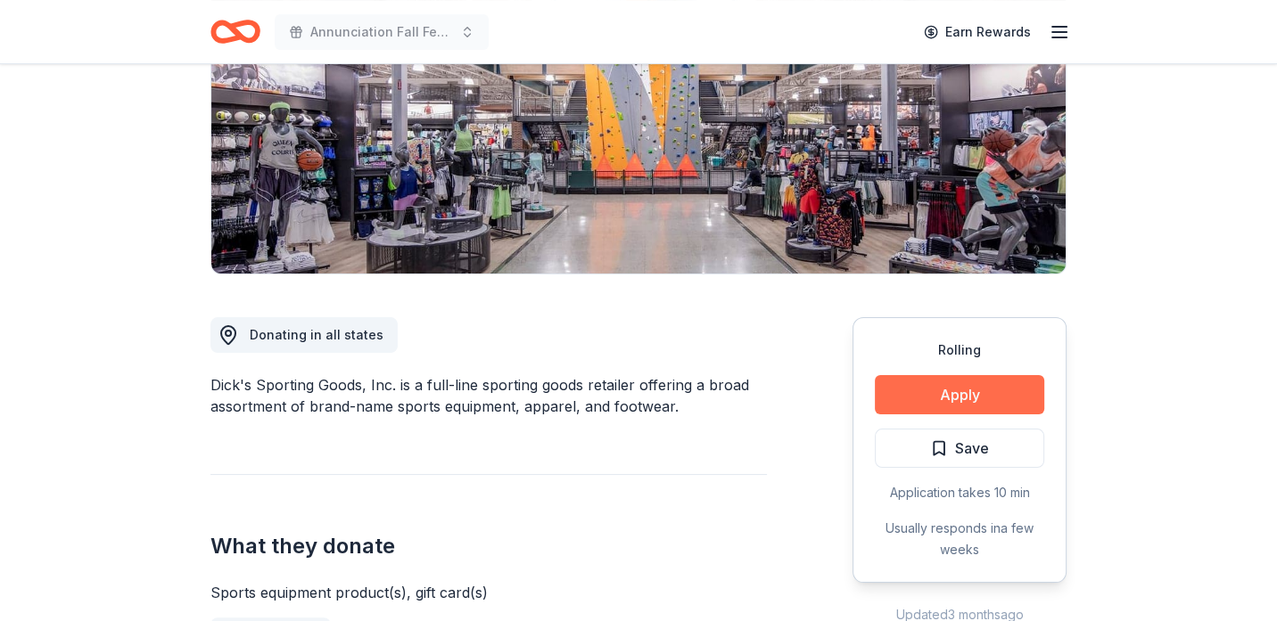
click at [985, 397] on button "Apply" at bounding box center [959, 394] width 169 height 39
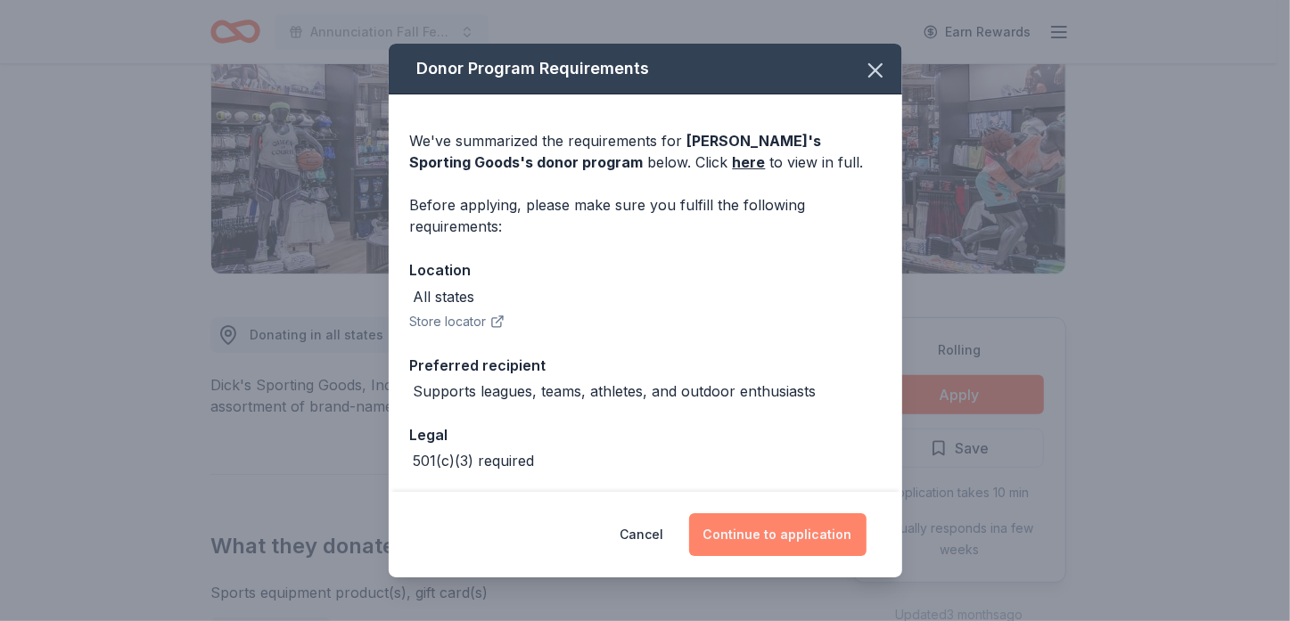
click at [784, 536] on button "Continue to application" at bounding box center [777, 534] width 177 height 43
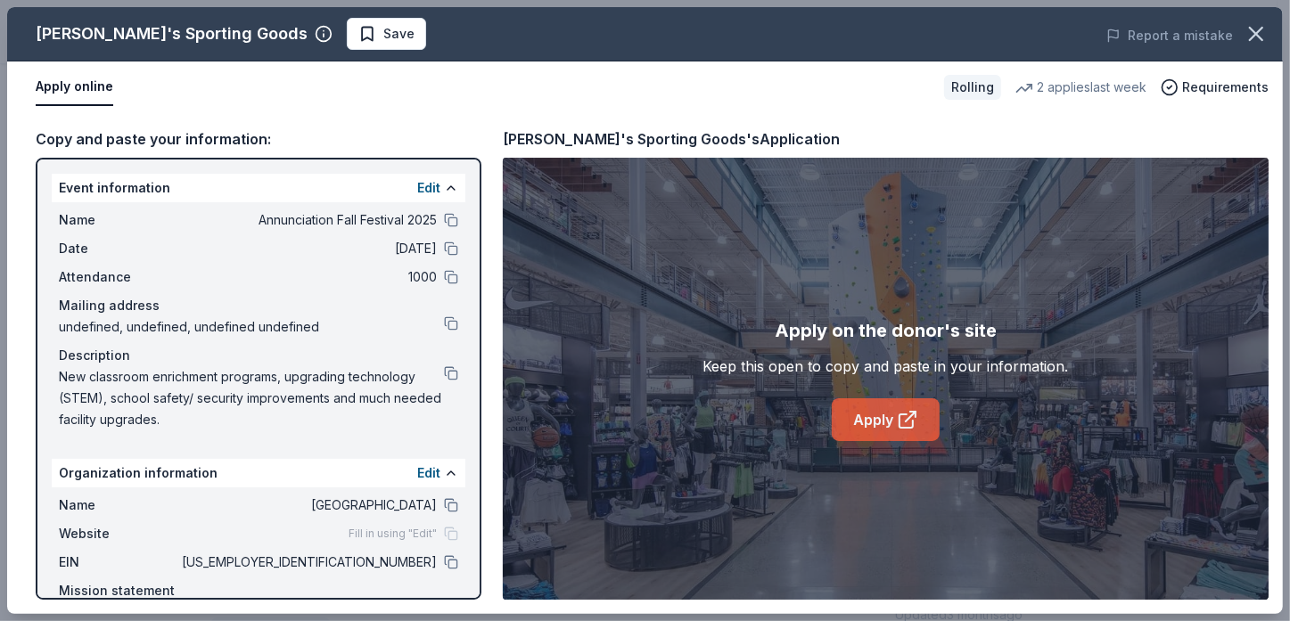
click at [875, 414] on link "Apply" at bounding box center [886, 419] width 108 height 43
click at [444, 560] on button at bounding box center [451, 562] width 14 height 14
